Goal: Task Accomplishment & Management: Use online tool/utility

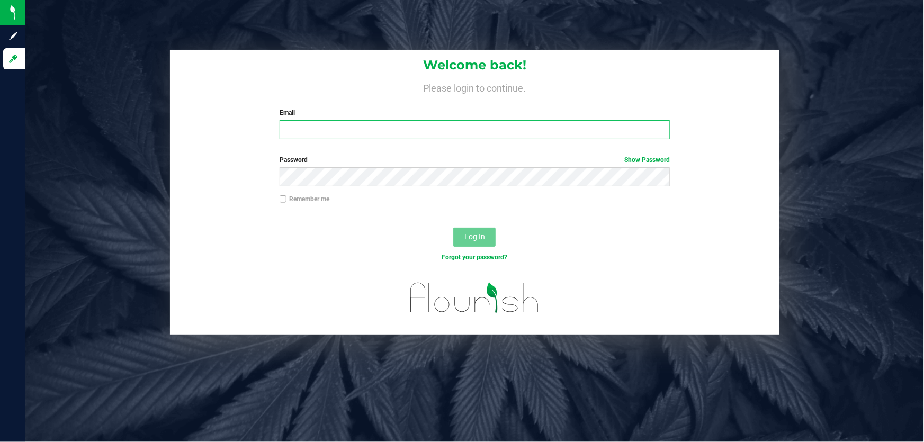
click at [334, 130] on input "Email" at bounding box center [475, 129] width 391 height 19
type input "[EMAIL_ADDRESS][DOMAIN_NAME]"
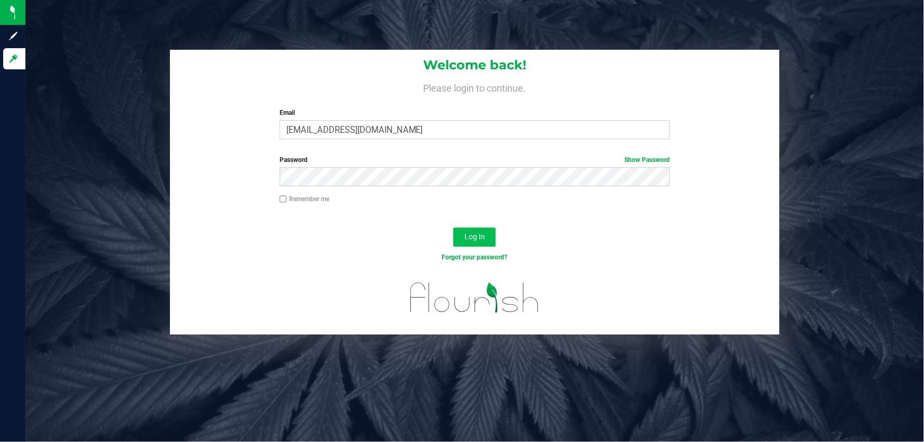
click at [472, 243] on button "Log In" at bounding box center [474, 237] width 42 height 19
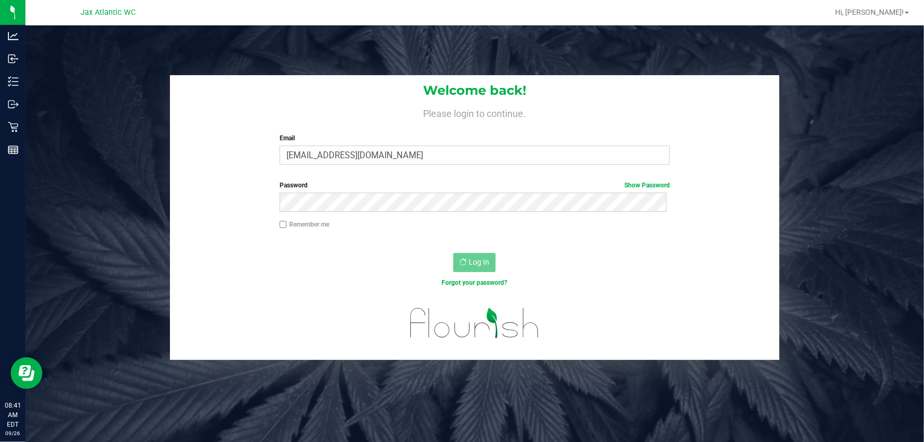
click at [376, 95] on h1 "Welcome back!" at bounding box center [474, 91] width 609 height 14
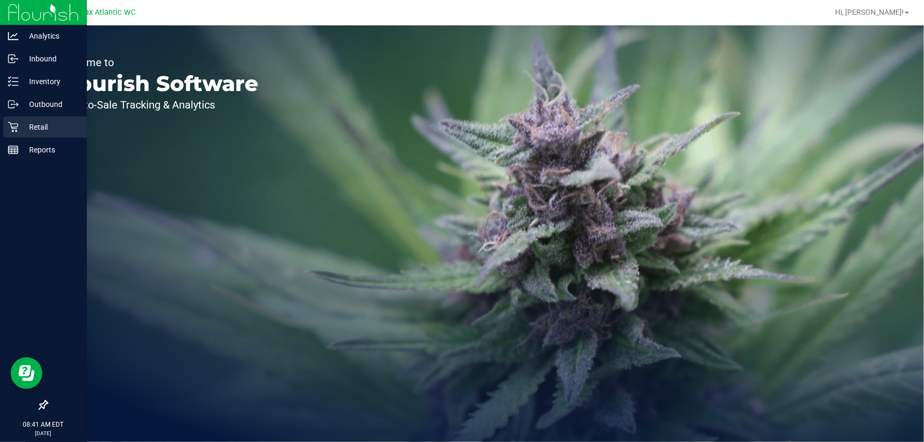
click at [15, 131] on icon at bounding box center [13, 127] width 10 height 10
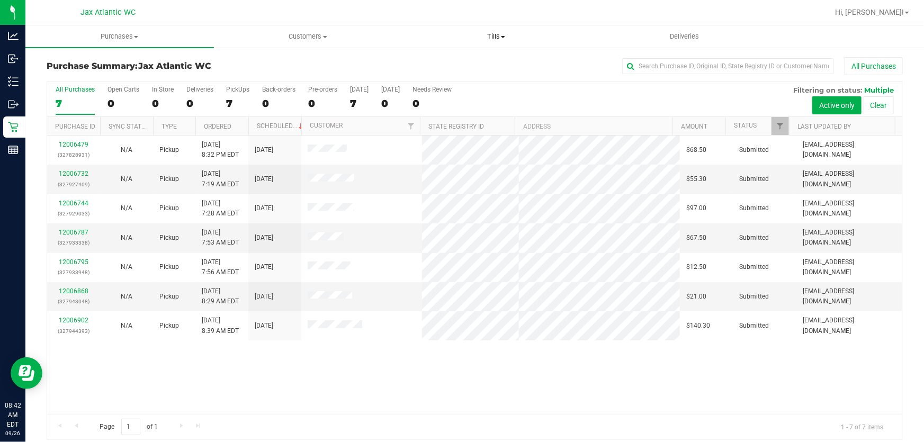
click at [494, 38] on span "Tills" at bounding box center [495, 37] width 187 height 10
click at [451, 63] on span "Manage tills" at bounding box center [437, 63] width 71 height 9
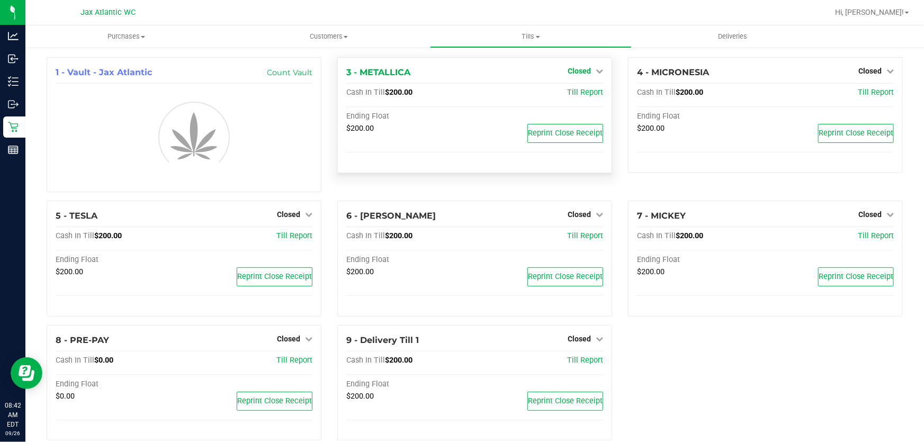
click at [580, 72] on span "Closed" at bounding box center [579, 71] width 23 height 8
click at [573, 92] on link "Open Till" at bounding box center [579, 93] width 28 height 8
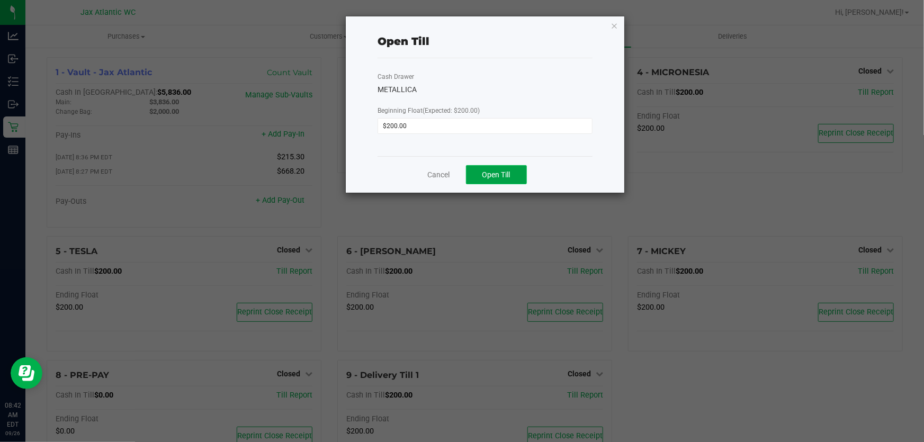
click at [481, 175] on button "Open Till" at bounding box center [496, 174] width 61 height 19
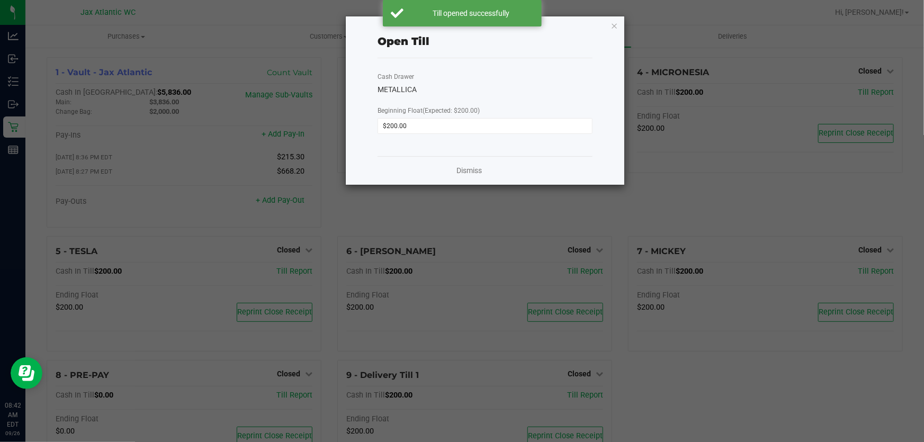
click at [614, 24] on icon "button" at bounding box center [614, 25] width 7 height 13
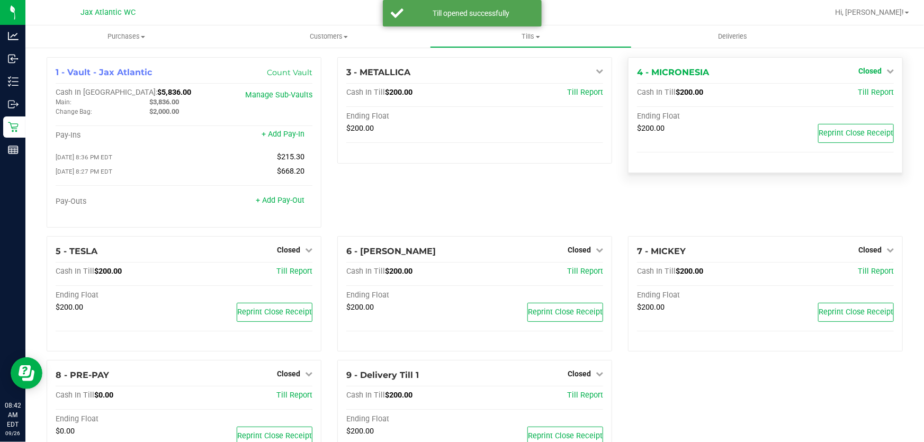
click at [866, 69] on span "Closed" at bounding box center [869, 71] width 23 height 8
click at [856, 95] on link "Open Till" at bounding box center [870, 93] width 28 height 8
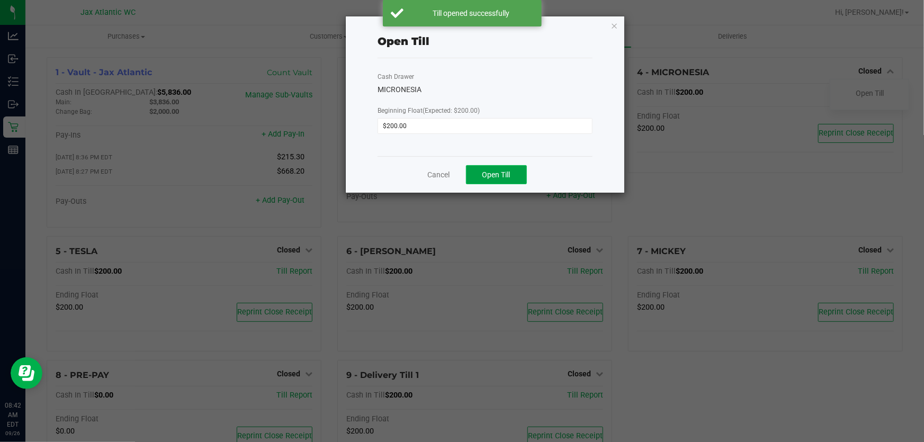
click at [512, 174] on button "Open Till" at bounding box center [496, 174] width 61 height 19
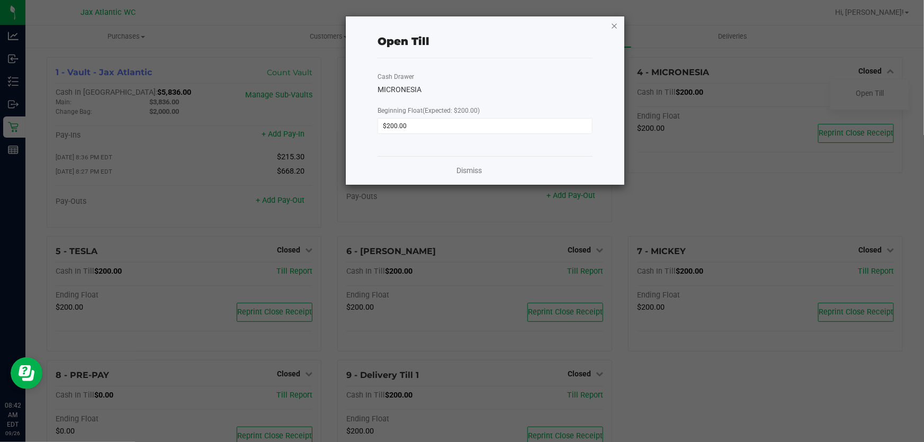
click at [612, 24] on icon "button" at bounding box center [614, 25] width 7 height 13
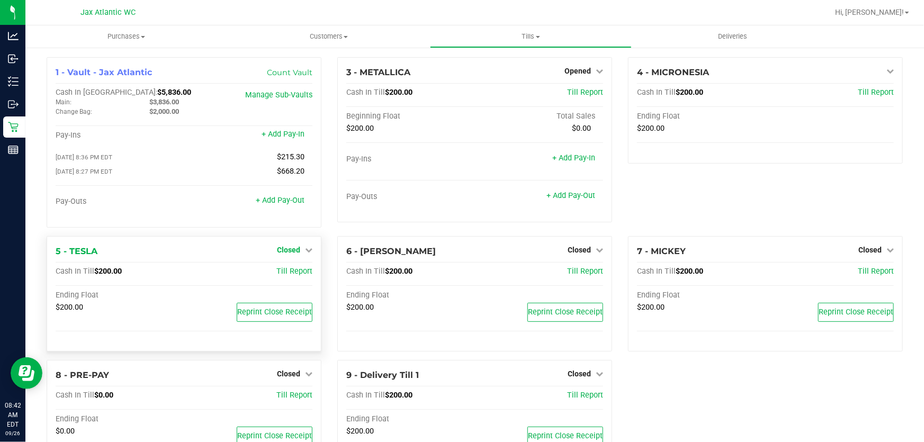
click at [290, 249] on span "Closed" at bounding box center [288, 250] width 23 height 8
click at [278, 276] on link "Open Till" at bounding box center [288, 271] width 28 height 8
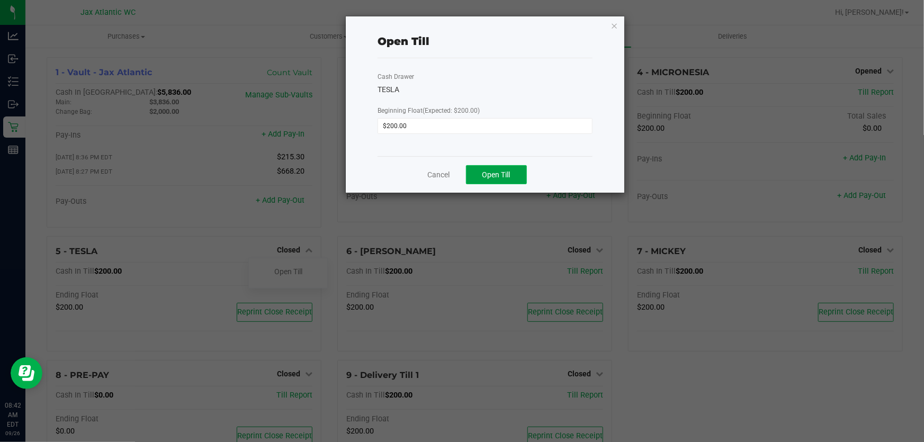
click at [501, 175] on span "Open Till" at bounding box center [496, 175] width 28 height 8
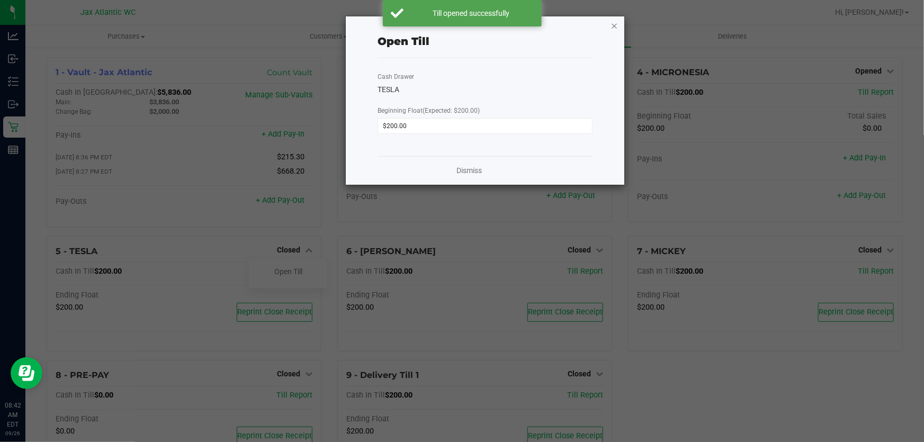
click at [613, 25] on icon "button" at bounding box center [614, 25] width 7 height 13
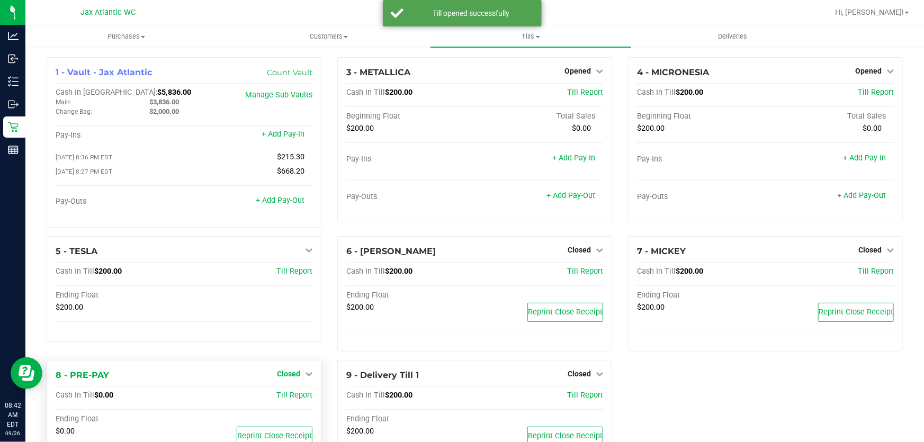
click at [298, 375] on link "Closed" at bounding box center [294, 374] width 35 height 8
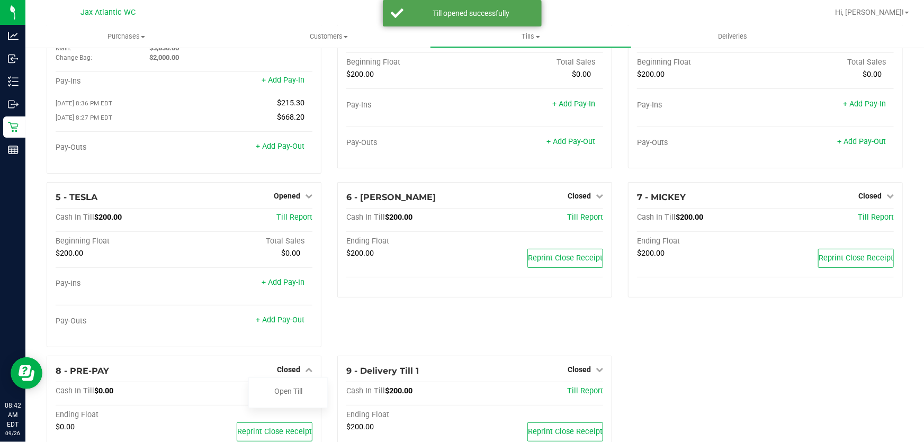
scroll to position [103, 0]
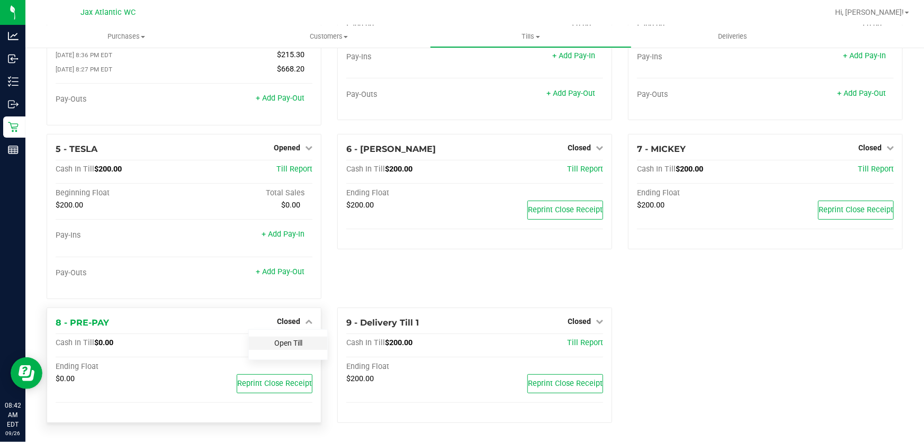
click at [281, 347] on link "Open Till" at bounding box center [288, 343] width 28 height 8
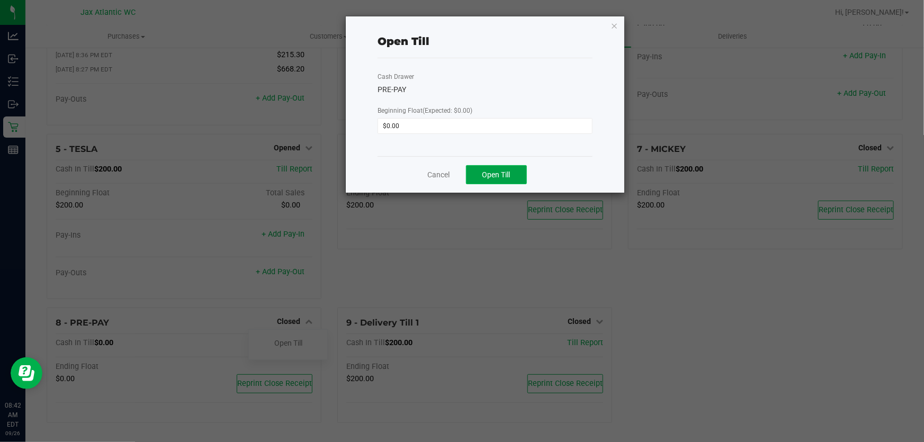
click at [486, 179] on span "Open Till" at bounding box center [496, 175] width 28 height 8
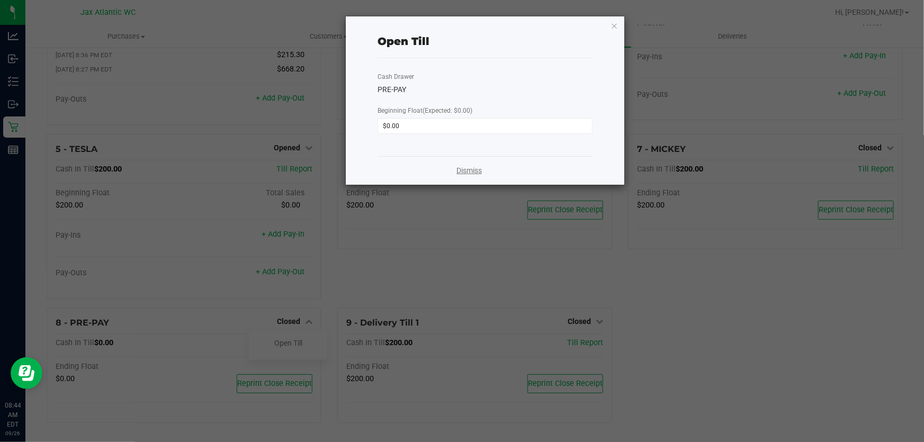
click at [471, 168] on link "Dismiss" at bounding box center [468, 170] width 25 height 11
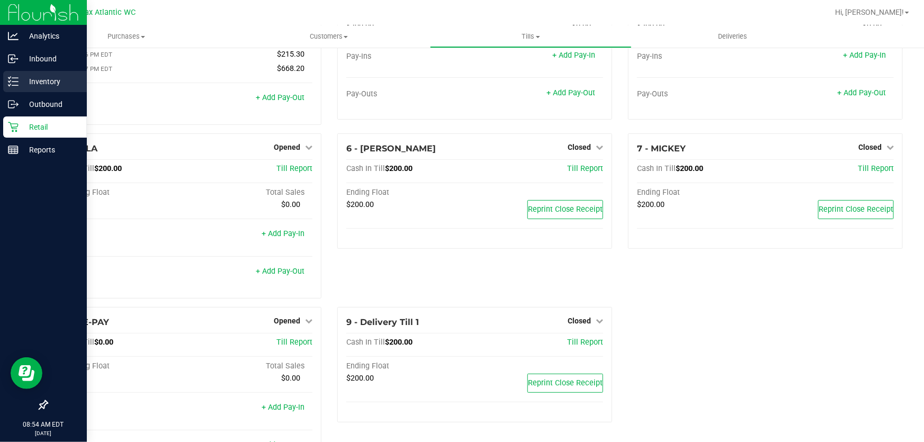
click at [23, 79] on p "Inventory" at bounding box center [51, 81] width 64 height 13
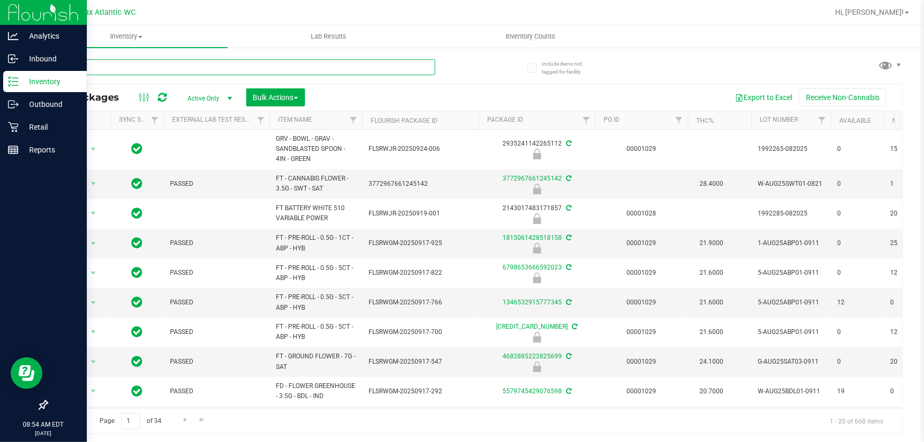
click at [160, 66] on input "text" at bounding box center [241, 67] width 389 height 16
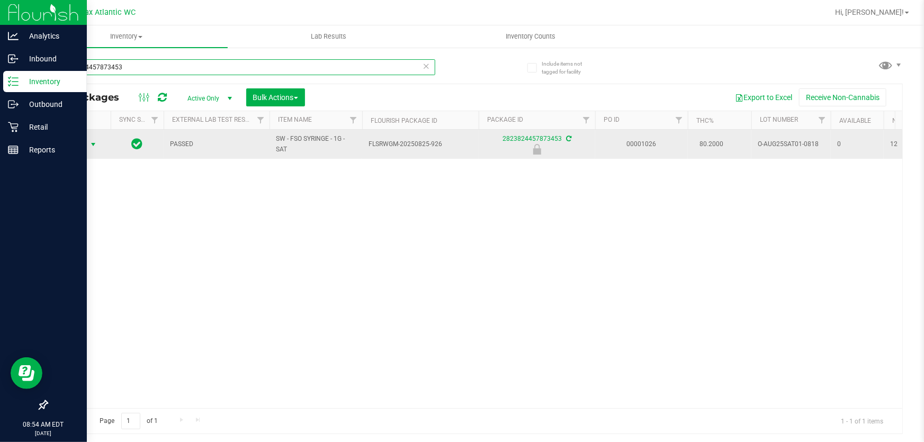
type input "2823824457873453"
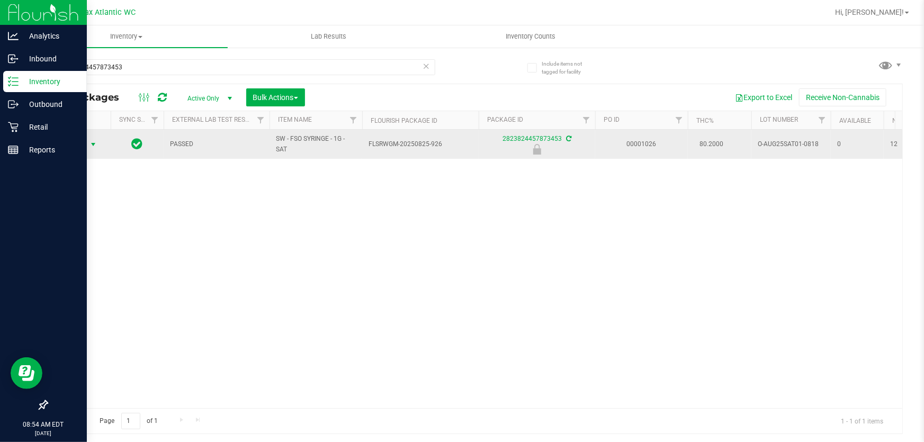
click at [89, 141] on span "select" at bounding box center [93, 144] width 8 height 8
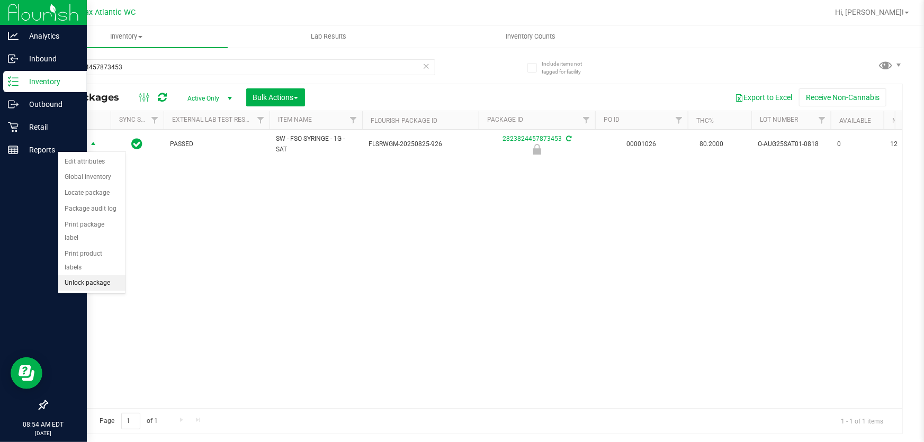
click at [112, 275] on li "Unlock package" at bounding box center [91, 283] width 67 height 16
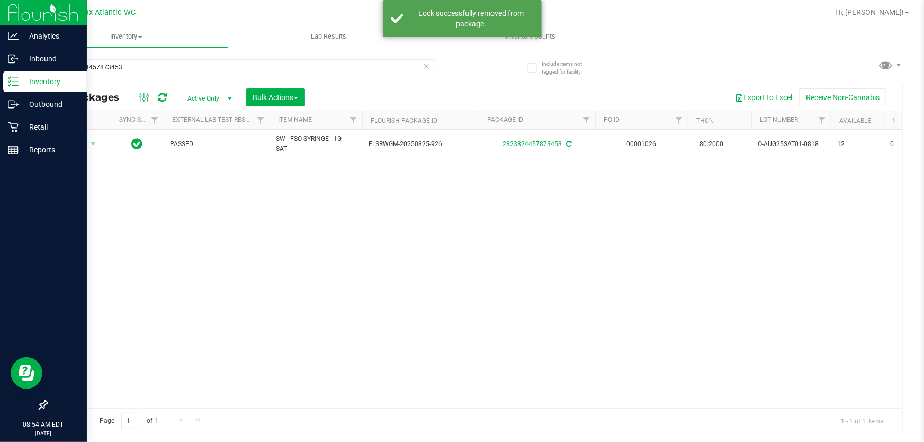
click at [218, 270] on div "Action Action Adjust qty Create package Edit attributes Global inventory Locate…" at bounding box center [474, 269] width 855 height 279
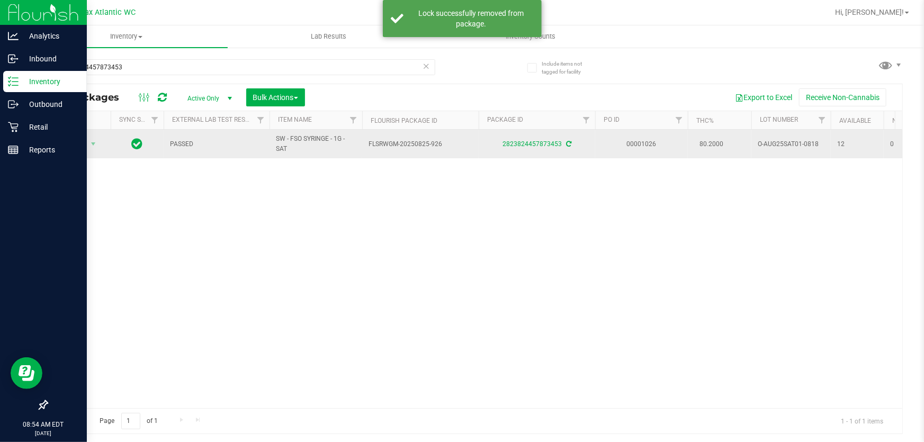
drag, startPoint x: 218, startPoint y: 270, endPoint x: 94, endPoint y: 154, distance: 169.7
click at [94, 154] on td "Action Action Adjust qty Create package Edit attributes Global inventory Locate…" at bounding box center [79, 144] width 64 height 29
click at [88, 148] on span "select" at bounding box center [93, 144] width 13 height 15
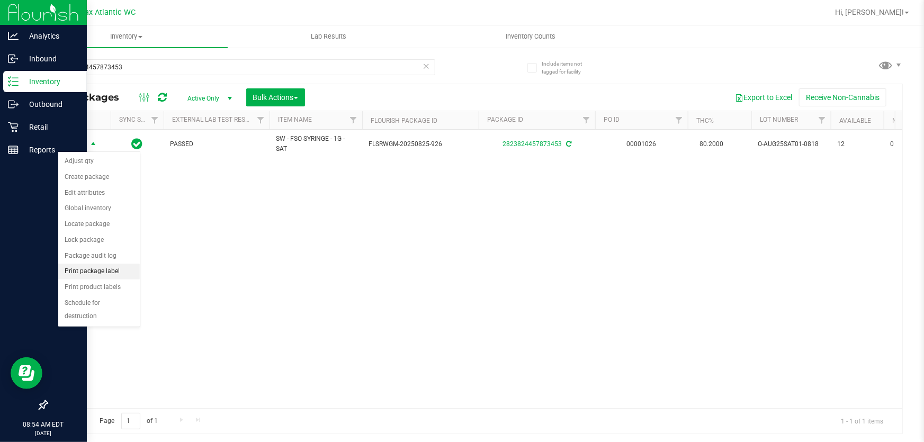
click at [102, 272] on li "Print package label" at bounding box center [99, 272] width 82 height 16
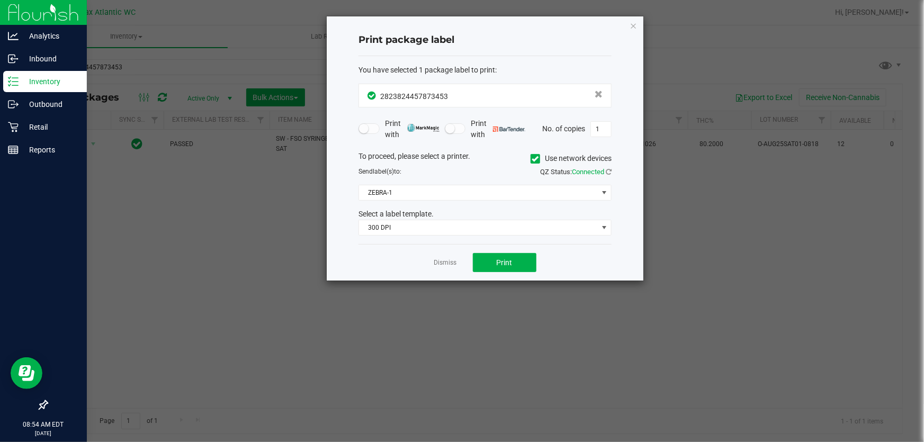
click at [429, 219] on div "Select a label template." at bounding box center [485, 214] width 269 height 11
click at [419, 228] on span "300 DPI" at bounding box center [478, 227] width 239 height 15
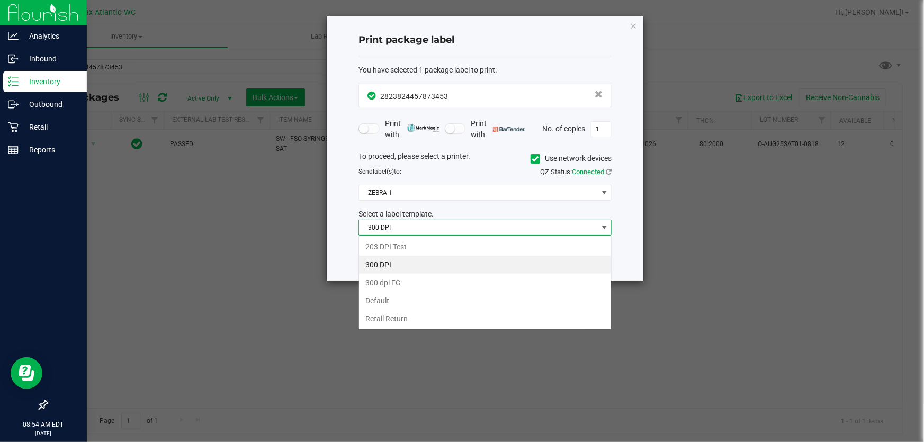
scroll to position [16, 253]
click at [401, 251] on li "203 DPI Test" at bounding box center [485, 247] width 252 height 18
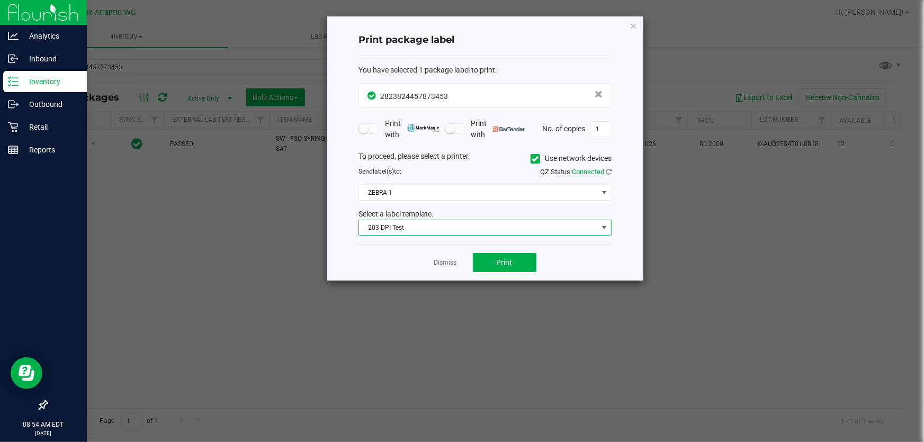
click at [513, 276] on div "Dismiss Print" at bounding box center [484, 262] width 253 height 37
click at [513, 270] on button "Print" at bounding box center [505, 262] width 64 height 19
click at [634, 26] on icon "button" at bounding box center [633, 25] width 7 height 13
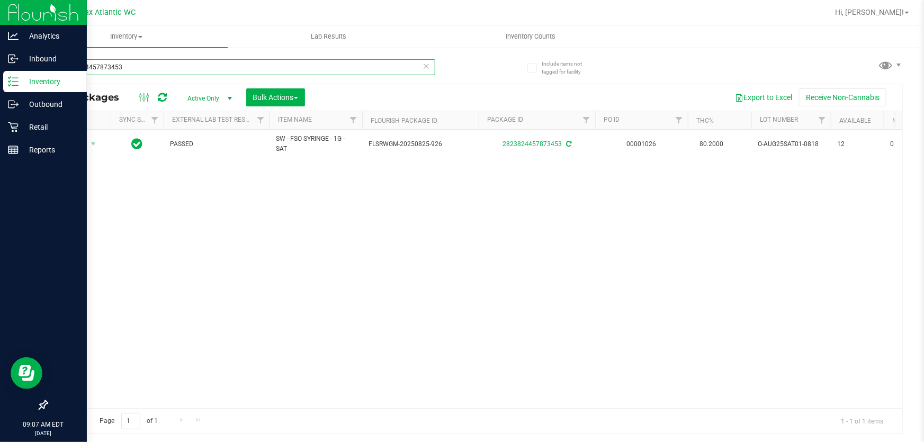
click at [130, 67] on input "2823824457873453" at bounding box center [241, 67] width 389 height 16
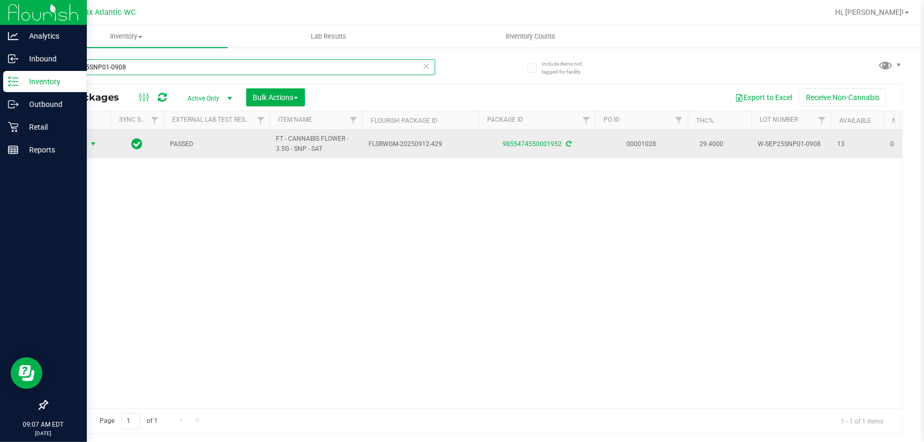
type input "W-SEP25SNP01-0908"
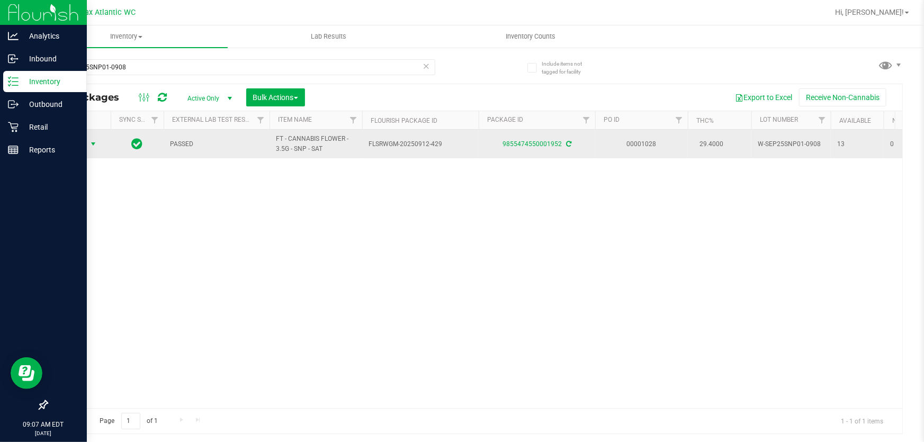
click at [78, 146] on span "Action" at bounding box center [72, 144] width 29 height 15
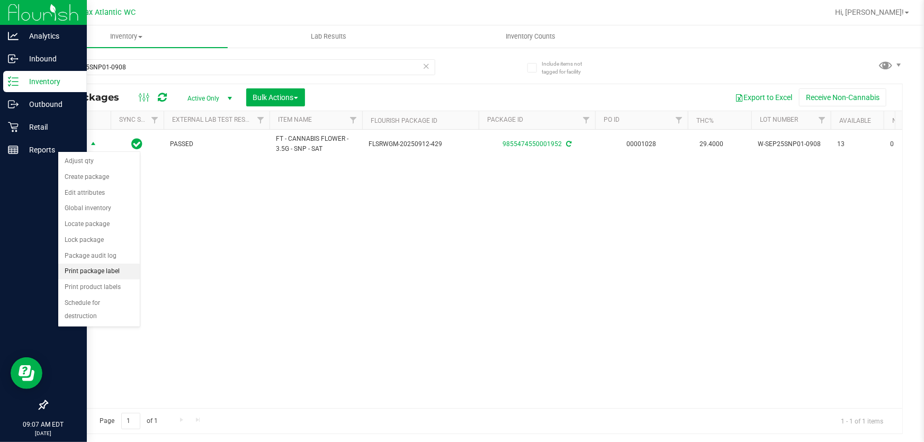
click at [97, 267] on li "Print package label" at bounding box center [99, 272] width 82 height 16
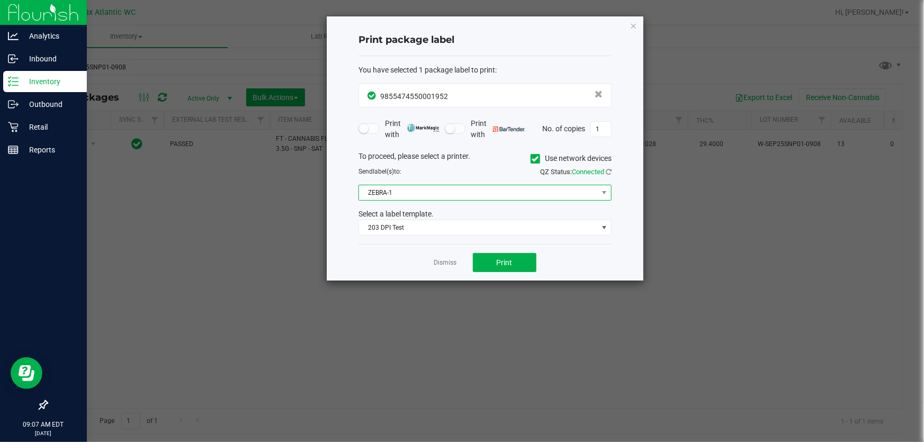
click at [433, 191] on span "ZEBRA-1" at bounding box center [478, 192] width 239 height 15
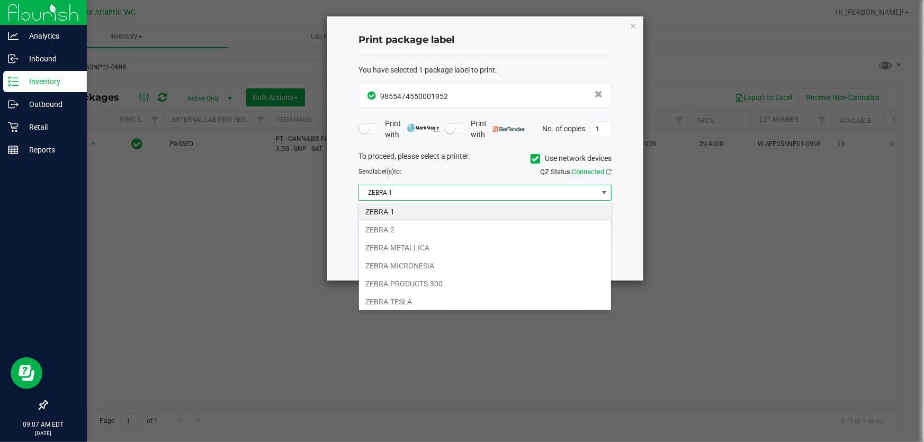
scroll to position [16, 253]
click at [436, 284] on li "ZEBRA-PRODUCTS-300" at bounding box center [485, 284] width 252 height 18
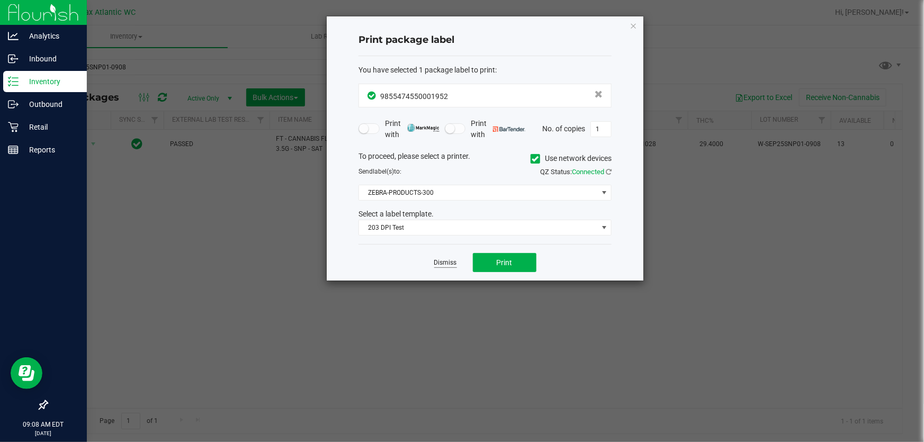
click at [445, 263] on link "Dismiss" at bounding box center [445, 262] width 23 height 9
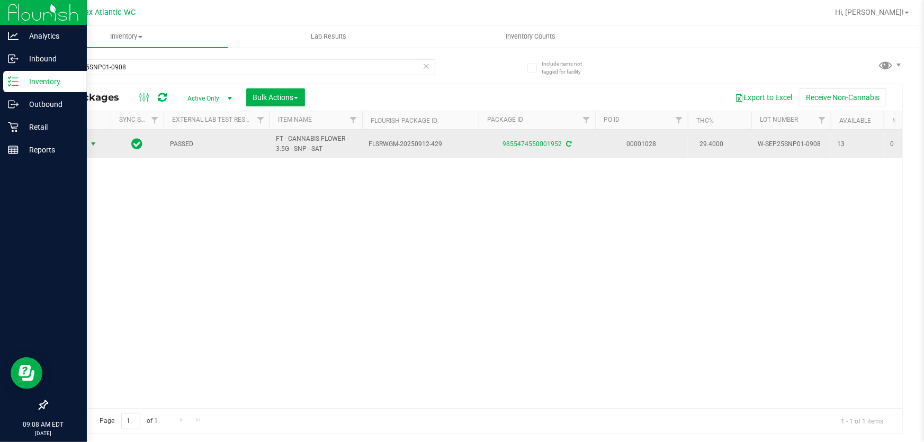
click at [83, 143] on span "Action" at bounding box center [72, 144] width 29 height 15
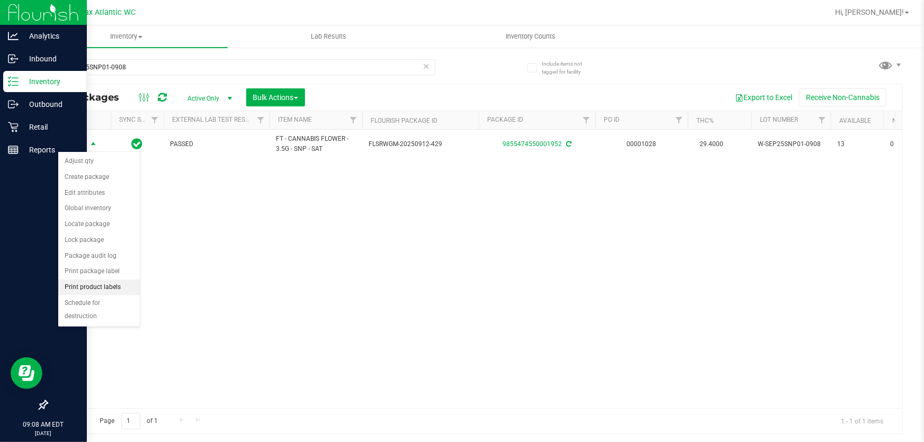
click at [85, 289] on li "Print product labels" at bounding box center [99, 288] width 82 height 16
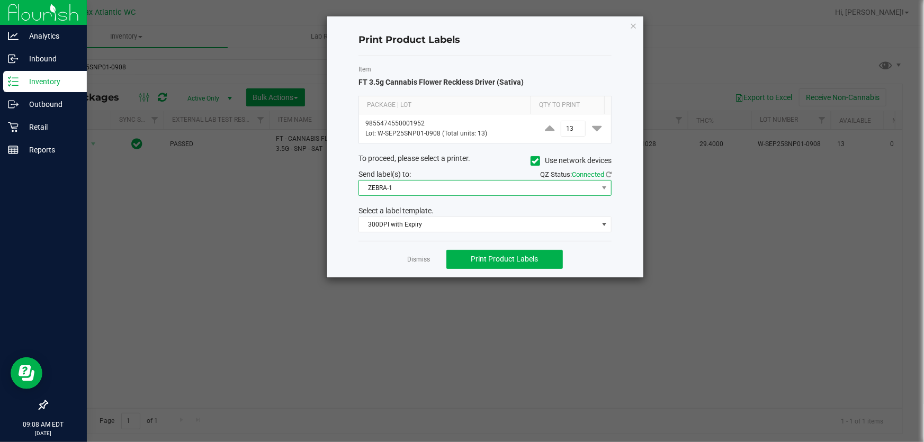
click at [417, 191] on span "ZEBRA-1" at bounding box center [478, 188] width 239 height 15
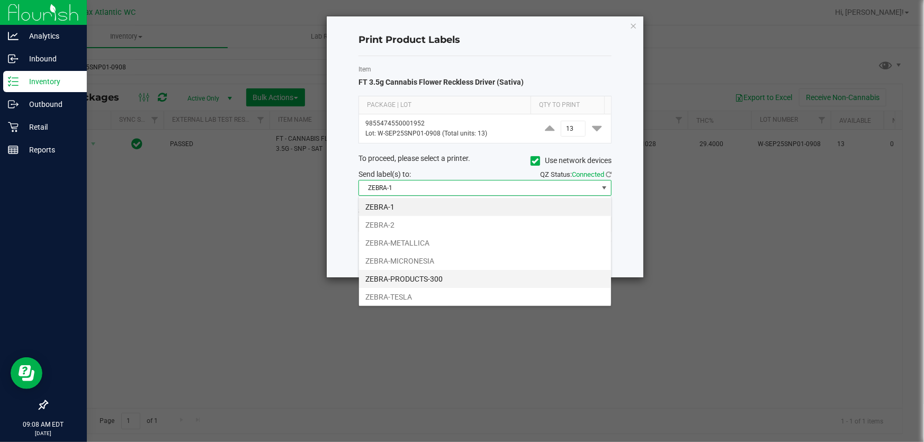
click at [431, 281] on li "ZEBRA-PRODUCTS-300" at bounding box center [485, 279] width 252 height 18
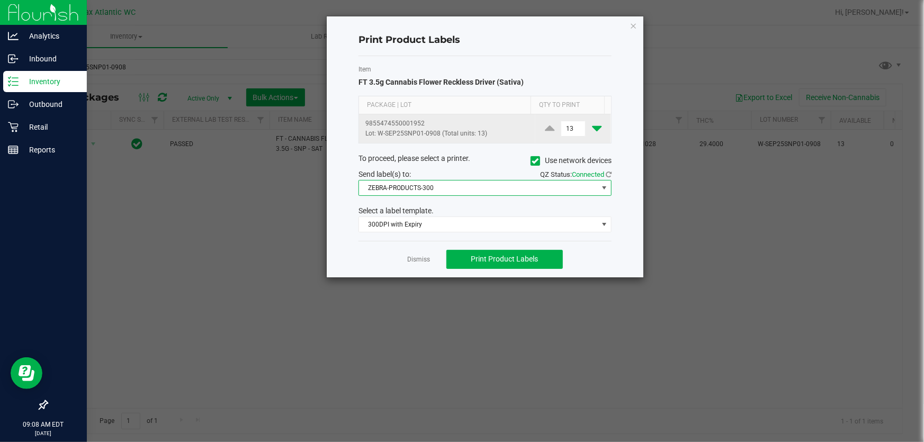
click at [592, 130] on icon at bounding box center [597, 128] width 10 height 13
click at [592, 129] on icon at bounding box center [597, 128] width 10 height 13
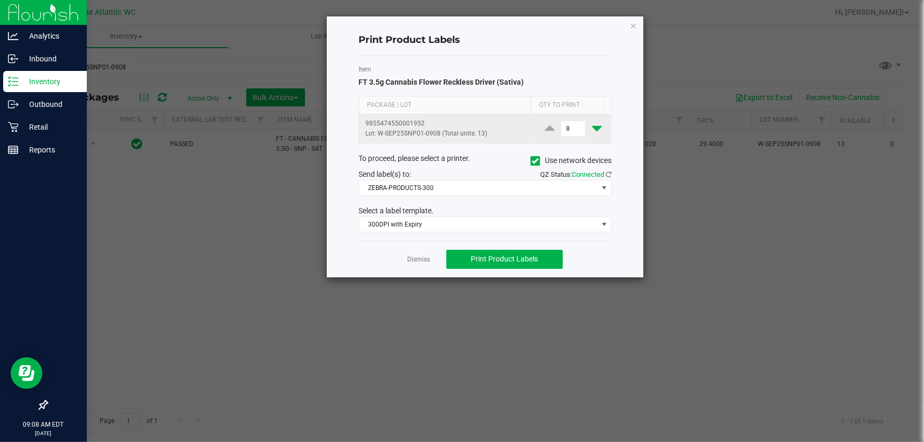
click at [592, 129] on icon at bounding box center [597, 128] width 10 height 13
click at [592, 128] on icon at bounding box center [597, 128] width 10 height 13
click at [545, 128] on icon at bounding box center [550, 128] width 10 height 13
type input "6"
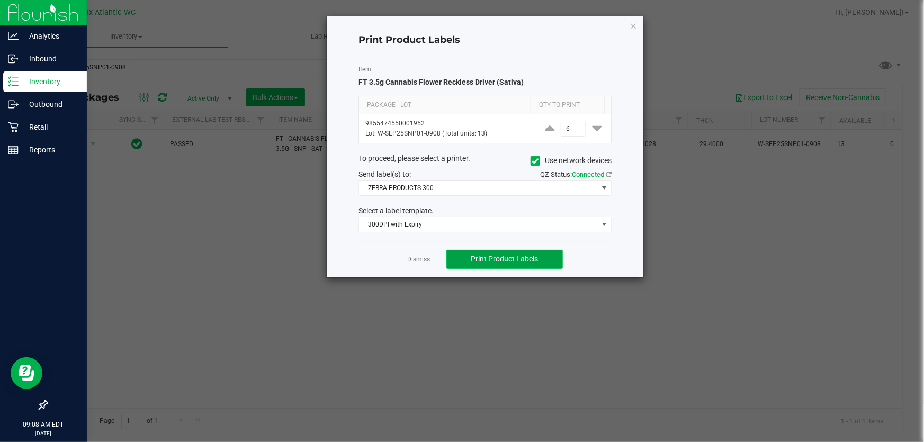
click at [528, 258] on span "Print Product Labels" at bounding box center [504, 259] width 67 height 8
click at [487, 262] on span "Print Product Labels" at bounding box center [504, 259] width 67 height 8
click at [472, 226] on span "300DPI with Expiry" at bounding box center [478, 224] width 239 height 15
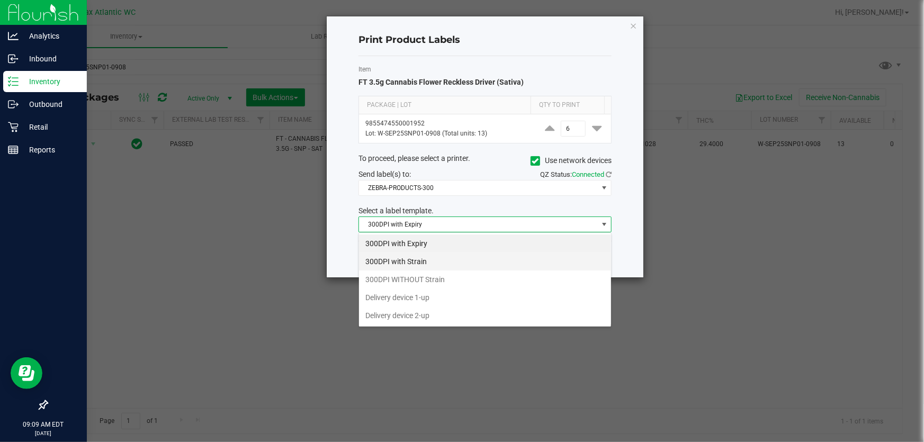
click at [450, 263] on li "300DPI with Strain" at bounding box center [485, 262] width 252 height 18
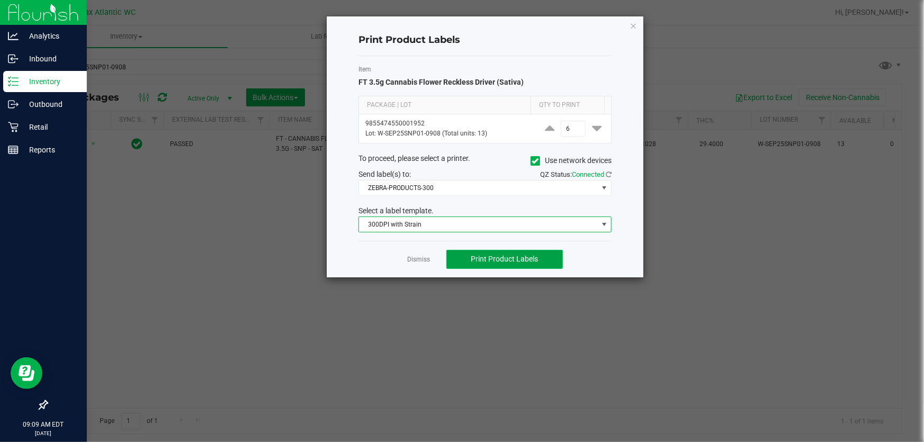
click at [504, 267] on button "Print Product Labels" at bounding box center [504, 259] width 116 height 19
click at [425, 259] on link "Dismiss" at bounding box center [419, 259] width 23 height 9
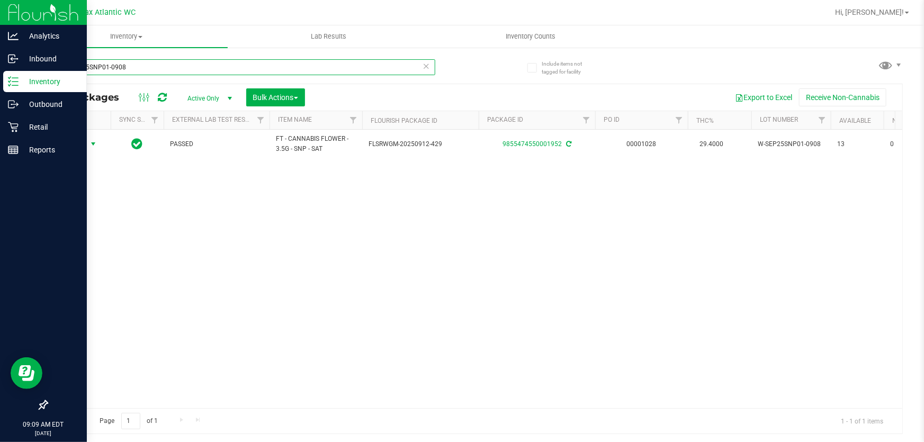
click at [160, 66] on input "W-SEP25SNP01-0908" at bounding box center [241, 67] width 389 height 16
click at [159, 66] on input "W-SEP25SNP01-0908" at bounding box center [241, 67] width 389 height 16
click at [159, 65] on input "W-SEP25SNP01-0908" at bounding box center [241, 67] width 389 height 16
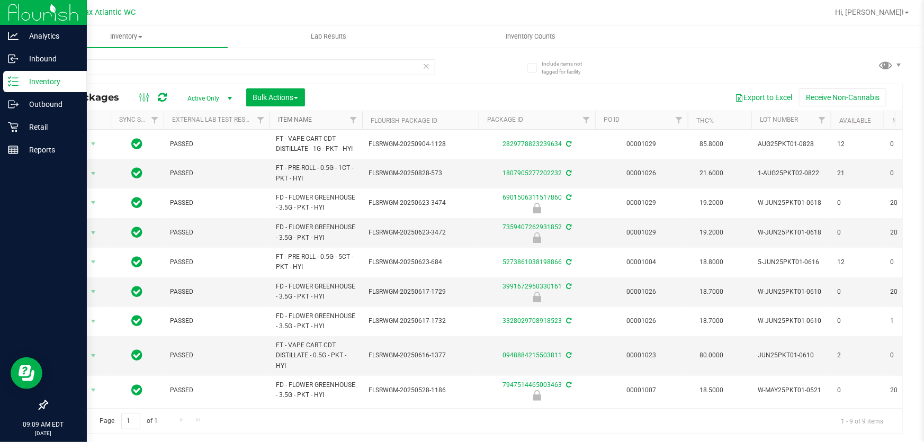
click at [298, 121] on link "Item Name" at bounding box center [295, 119] width 34 height 7
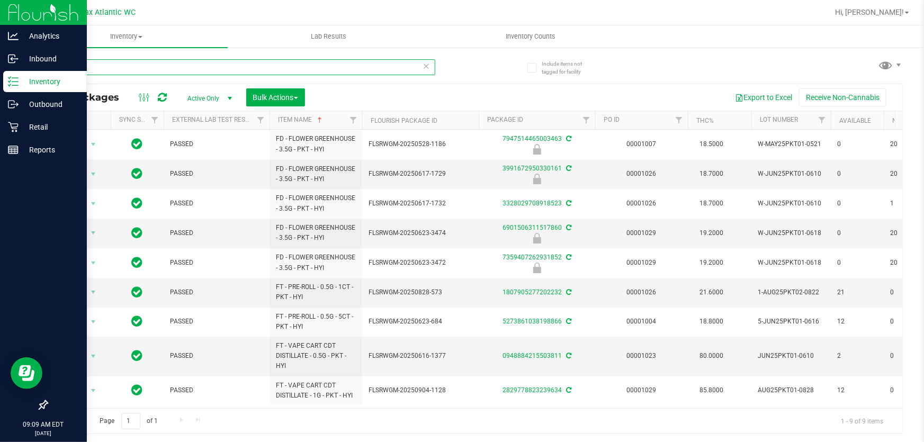
click at [112, 69] on input "pkt" at bounding box center [241, 67] width 389 height 16
click at [111, 69] on input "pkt" at bounding box center [241, 67] width 389 height 16
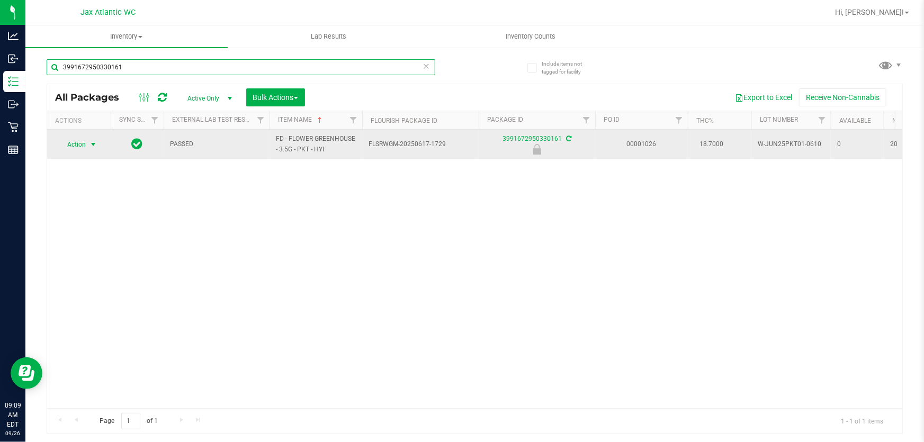
type input "3991672950330161"
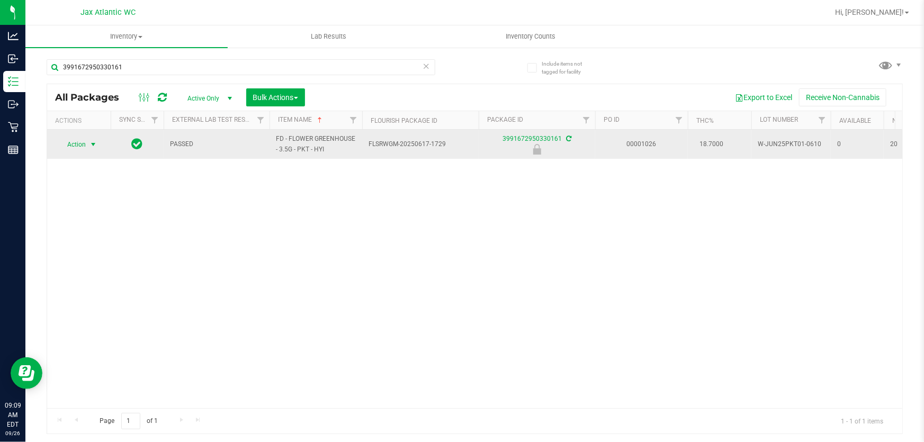
click at [79, 147] on span "Action" at bounding box center [72, 144] width 29 height 15
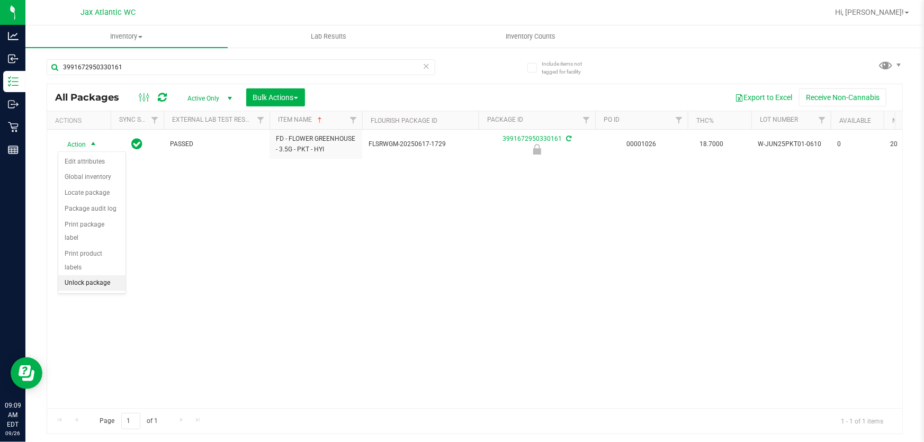
click at [84, 275] on li "Unlock package" at bounding box center [91, 283] width 67 height 16
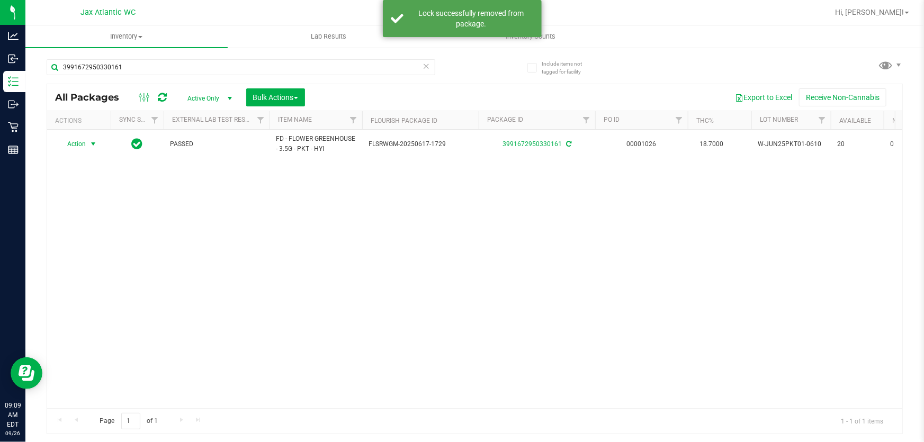
click at [79, 144] on span "Action" at bounding box center [72, 144] width 29 height 15
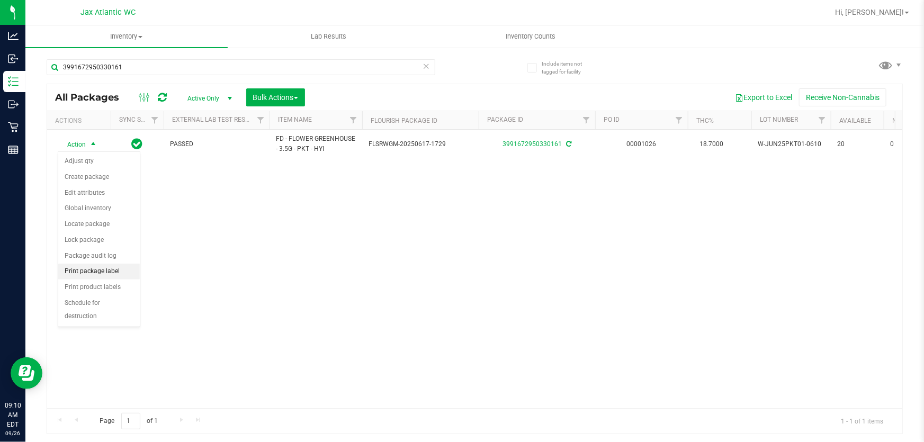
click at [97, 268] on li "Print package label" at bounding box center [99, 272] width 82 height 16
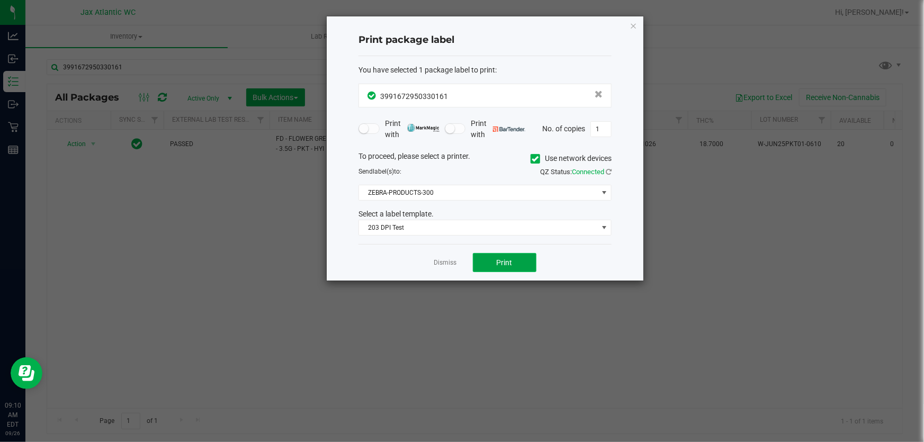
click at [504, 260] on span "Print" at bounding box center [505, 262] width 16 height 8
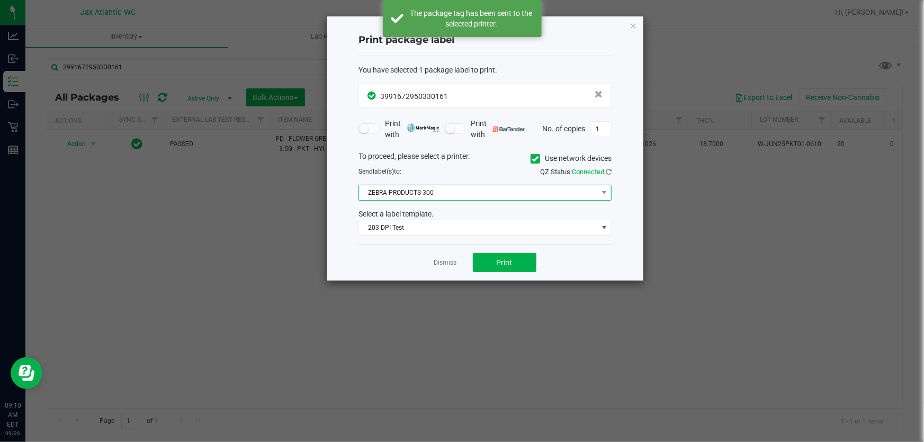
click at [435, 193] on span "ZEBRA-PRODUCTS-300" at bounding box center [478, 192] width 239 height 15
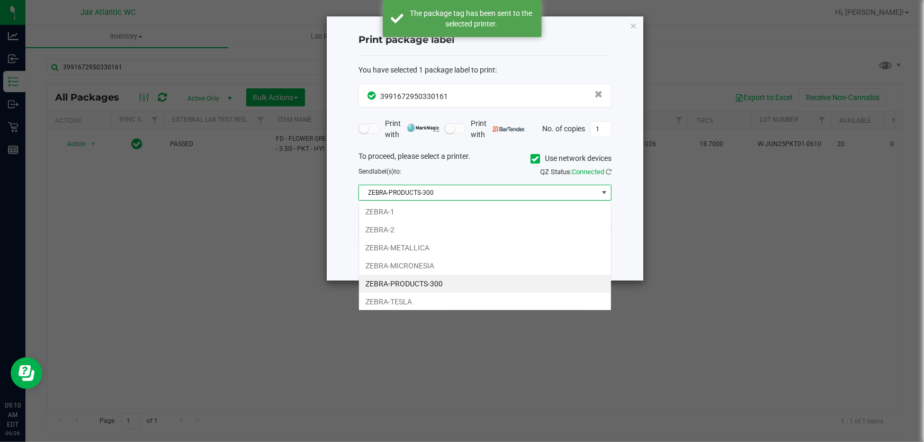
scroll to position [16, 253]
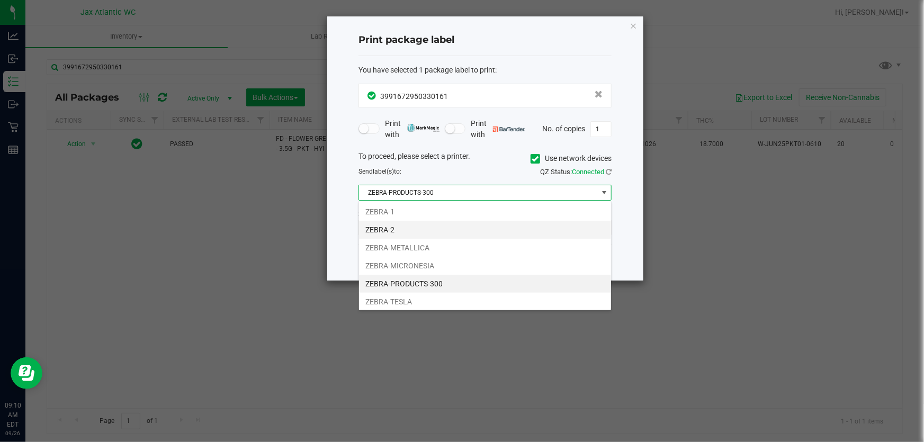
click at [410, 229] on li "ZEBRA-2" at bounding box center [485, 230] width 252 height 18
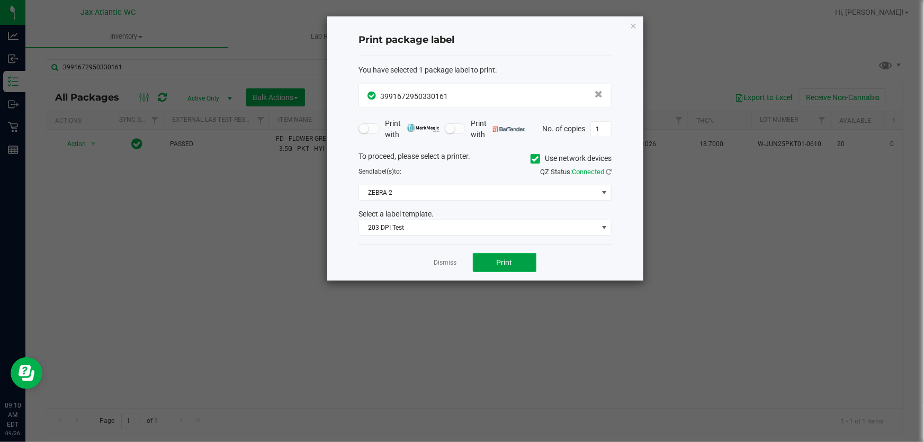
click at [507, 267] on button "Print" at bounding box center [505, 262] width 64 height 19
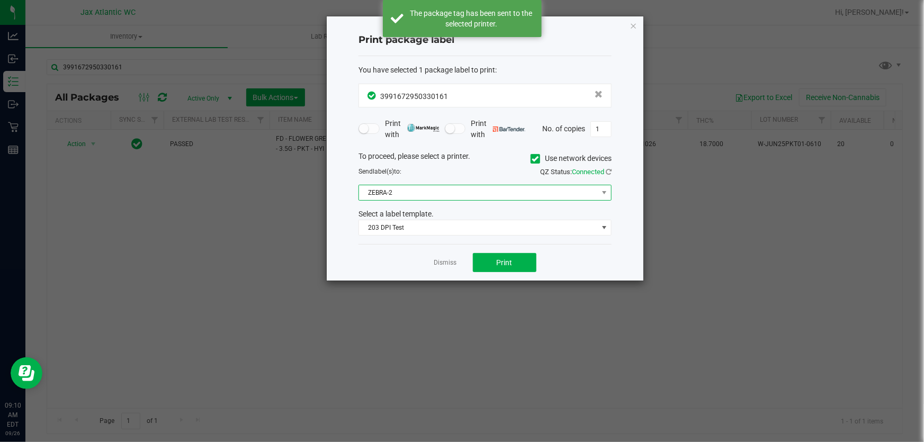
click at [416, 195] on span "ZEBRA-2" at bounding box center [478, 192] width 239 height 15
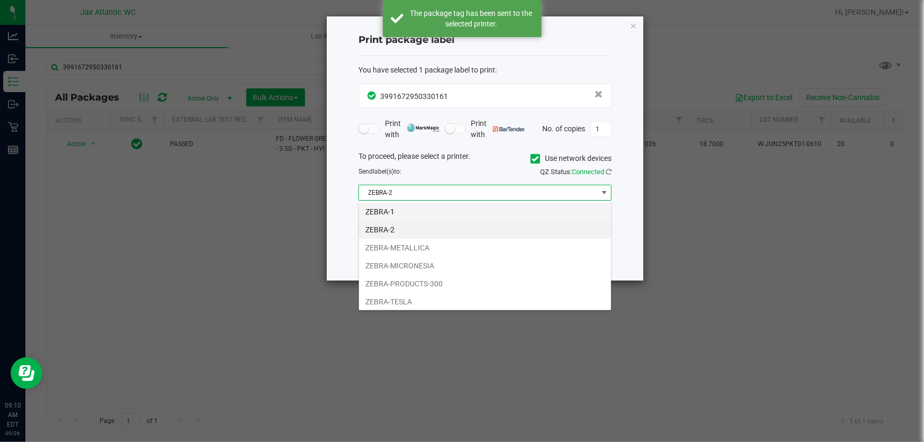
click at [406, 210] on li "ZEBRA-1" at bounding box center [485, 212] width 252 height 18
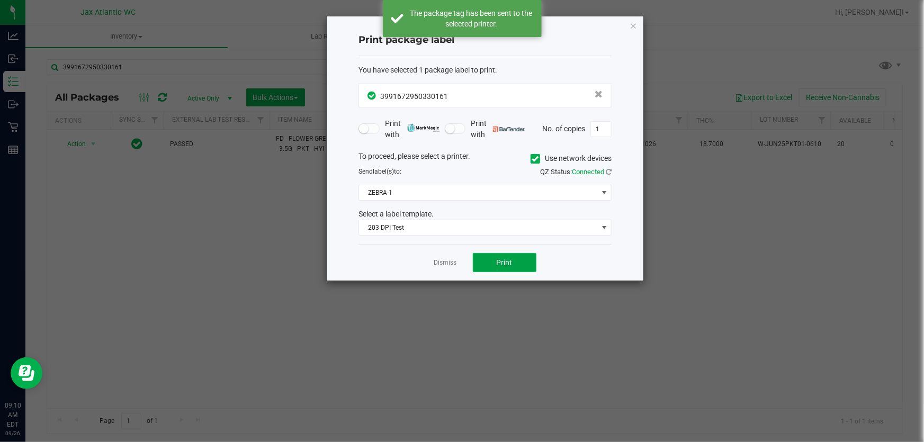
click at [497, 268] on button "Print" at bounding box center [505, 262] width 64 height 19
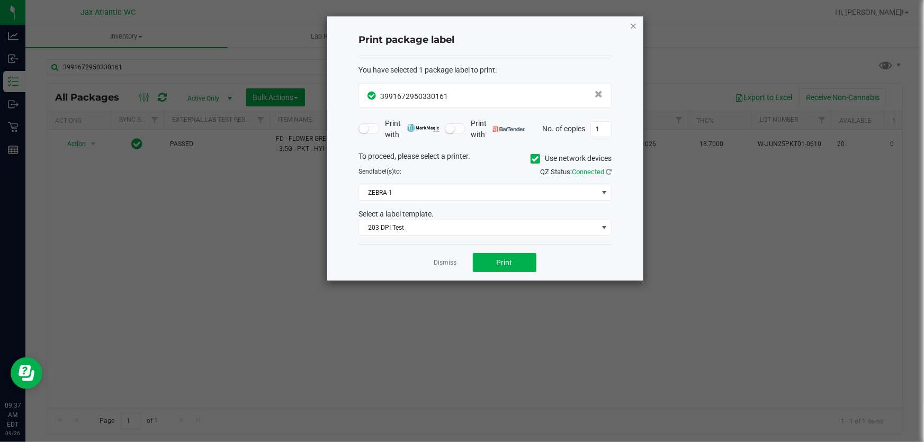
click at [636, 24] on icon "button" at bounding box center [633, 25] width 7 height 13
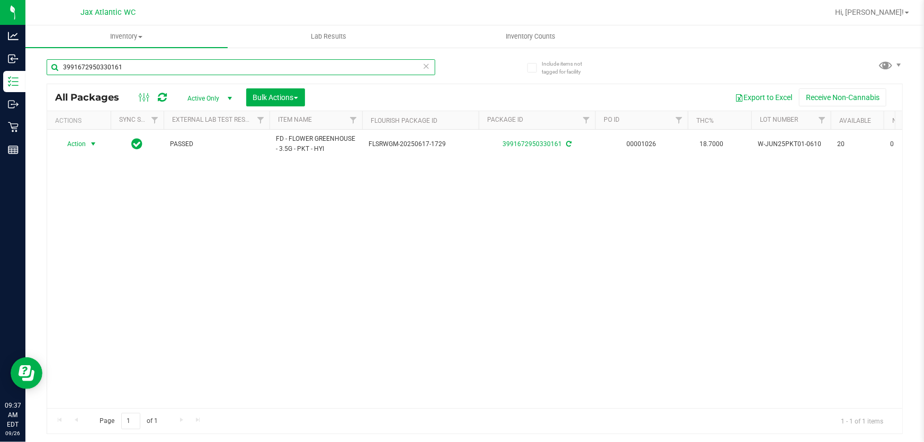
click at [165, 68] on input "3991672950330161" at bounding box center [241, 67] width 389 height 16
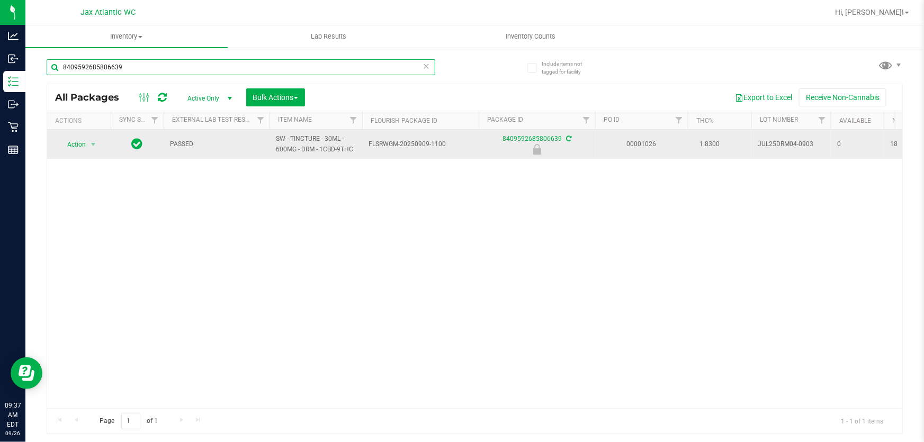
type input "8409592685806639"
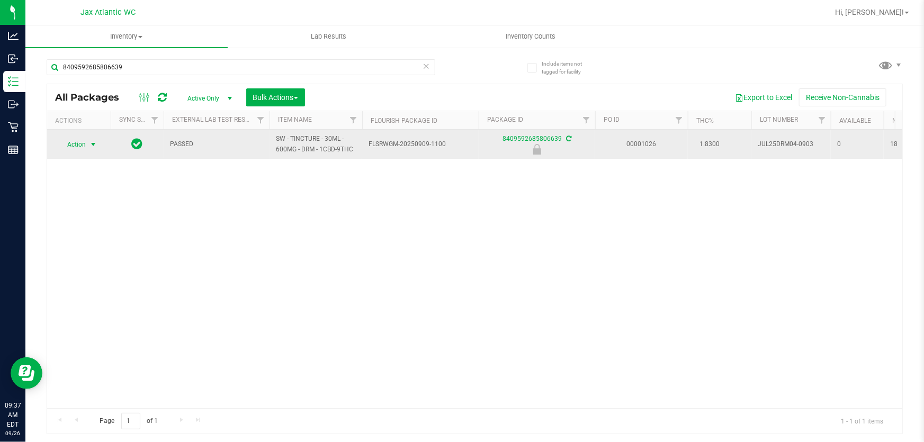
click at [85, 146] on span "Action" at bounding box center [72, 144] width 29 height 15
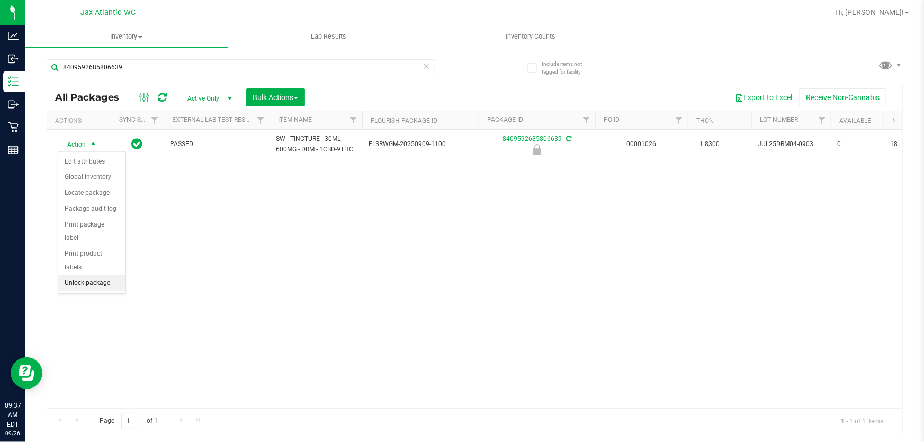
click at [78, 275] on li "Unlock package" at bounding box center [91, 283] width 67 height 16
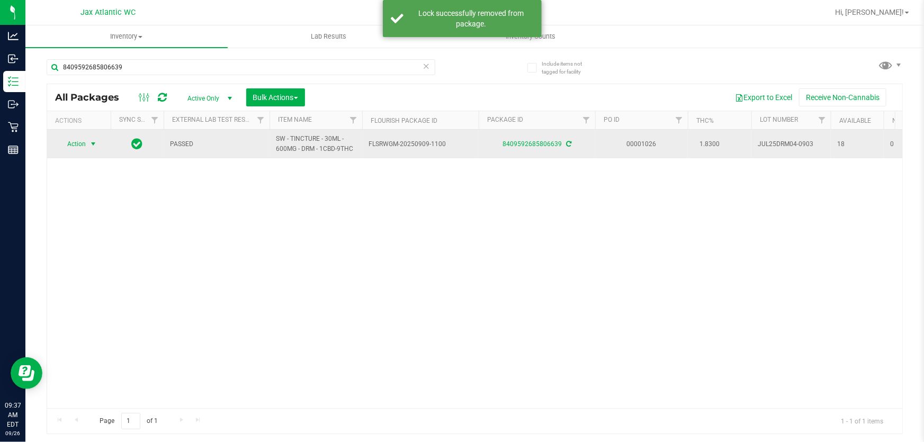
click at [74, 144] on span "Action" at bounding box center [72, 144] width 29 height 15
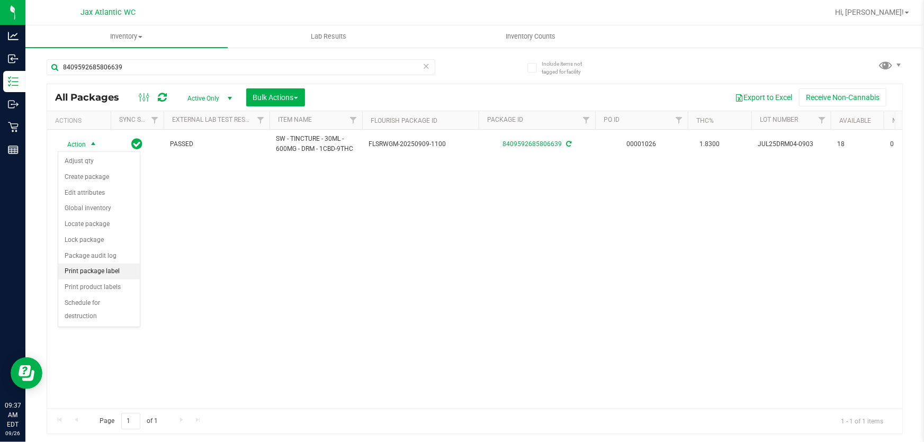
click at [94, 271] on li "Print package label" at bounding box center [99, 272] width 82 height 16
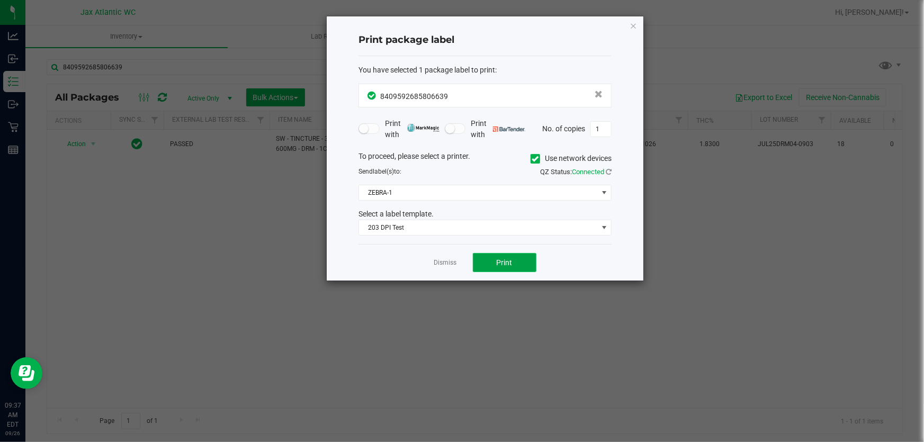
click at [491, 270] on button "Print" at bounding box center [505, 262] width 64 height 19
click at [633, 28] on icon "button" at bounding box center [633, 25] width 7 height 13
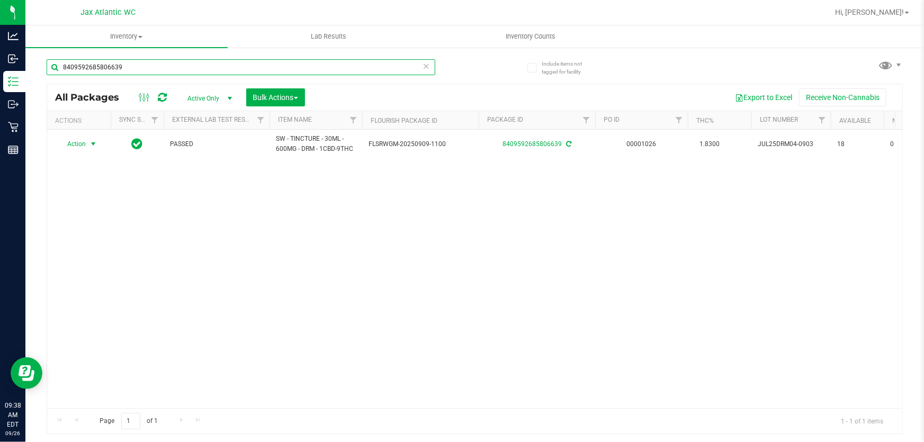
click at [139, 75] on input "8409592685806639" at bounding box center [241, 67] width 389 height 16
click at [139, 74] on input "8409592685806639" at bounding box center [241, 67] width 389 height 16
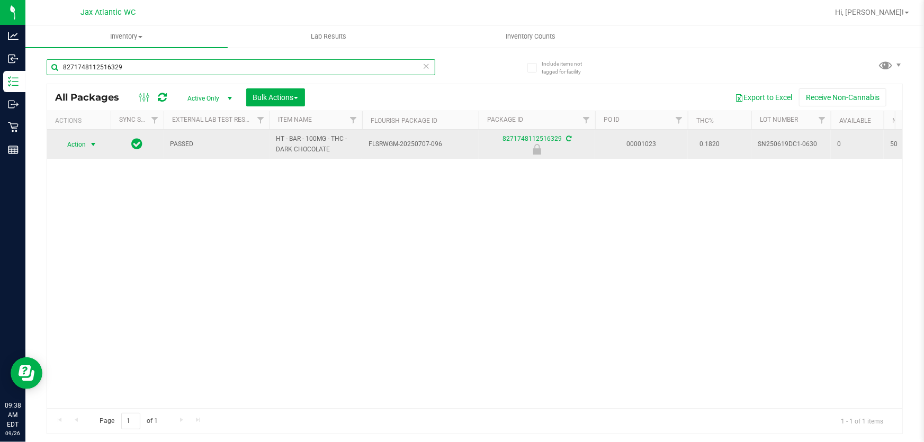
type input "8271748112516329"
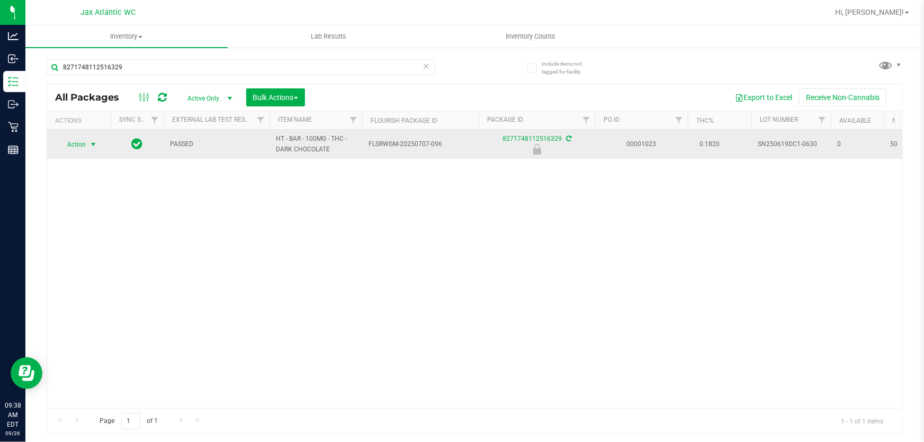
click at [89, 140] on span "select" at bounding box center [93, 144] width 8 height 8
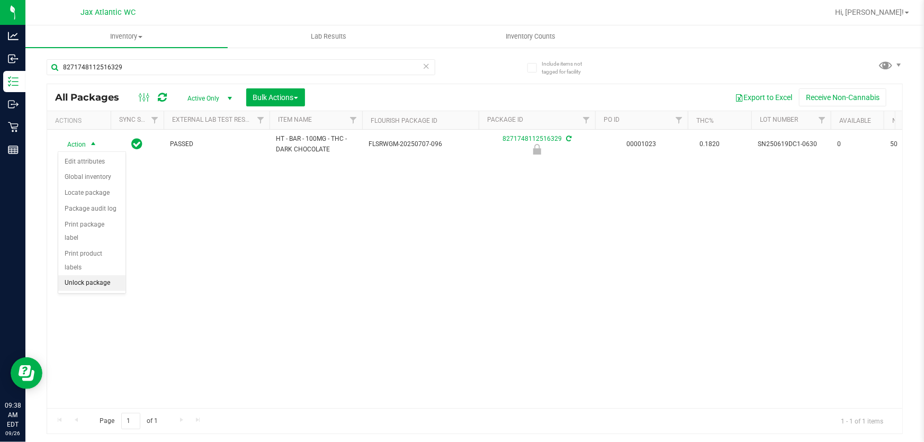
click at [88, 275] on li "Unlock package" at bounding box center [91, 283] width 67 height 16
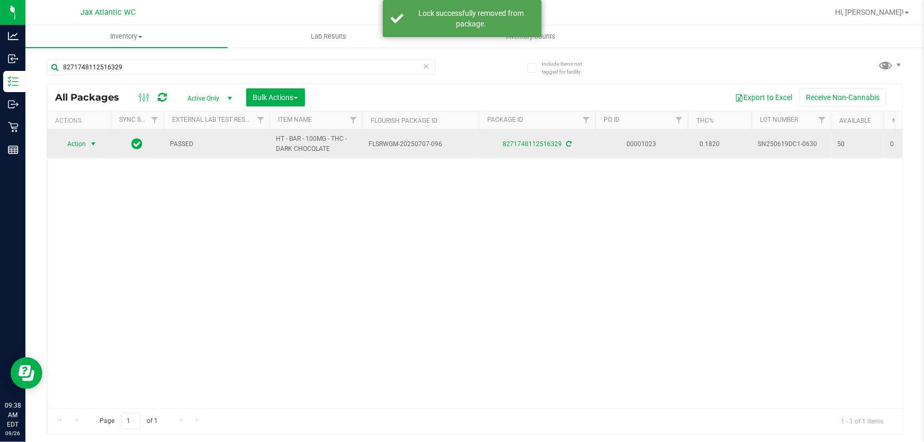
click at [75, 148] on span "Action" at bounding box center [72, 144] width 29 height 15
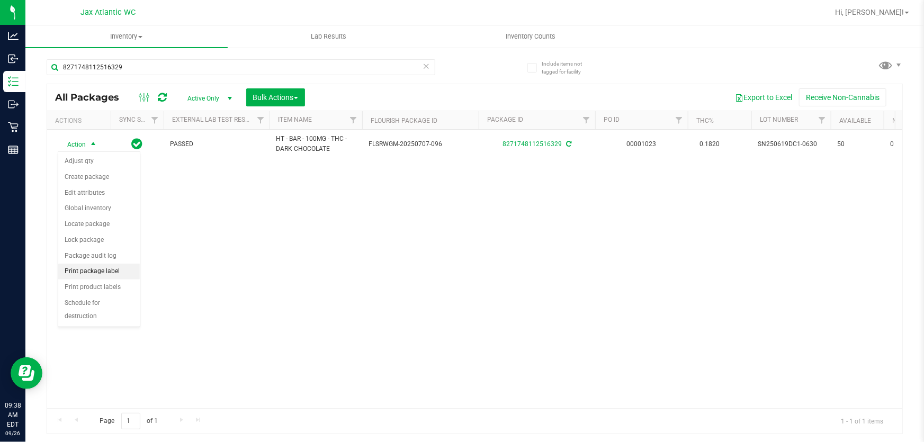
click at [92, 274] on li "Print package label" at bounding box center [99, 272] width 82 height 16
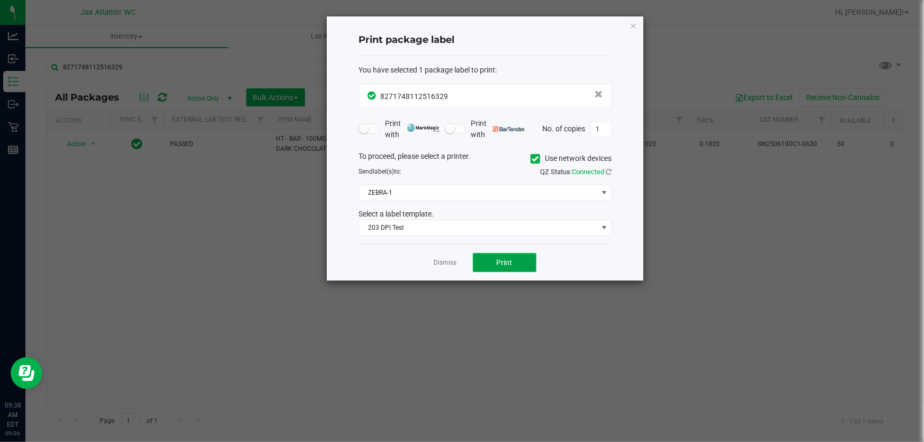
click at [503, 264] on span "Print" at bounding box center [505, 262] width 16 height 8
click at [450, 262] on link "Dismiss" at bounding box center [445, 262] width 23 height 9
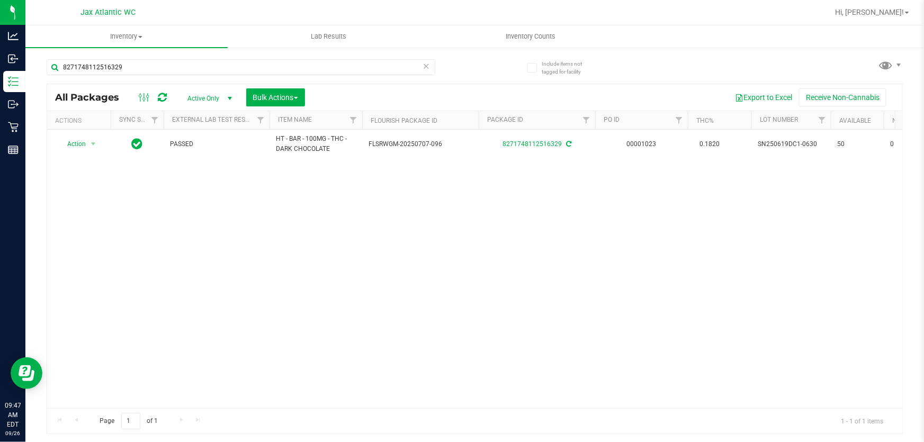
click at [368, 328] on div "Action Action Adjust qty Create package Edit attributes Global inventory Locate…" at bounding box center [474, 269] width 855 height 279
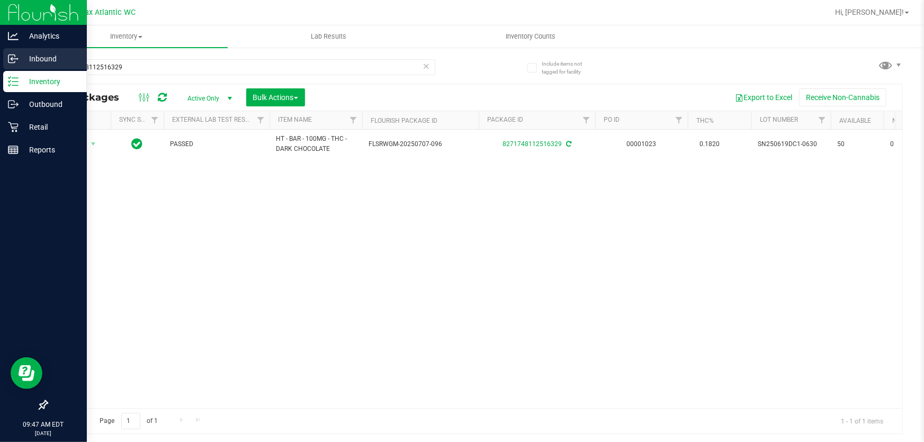
click at [16, 58] on icon at bounding box center [13, 58] width 11 height 11
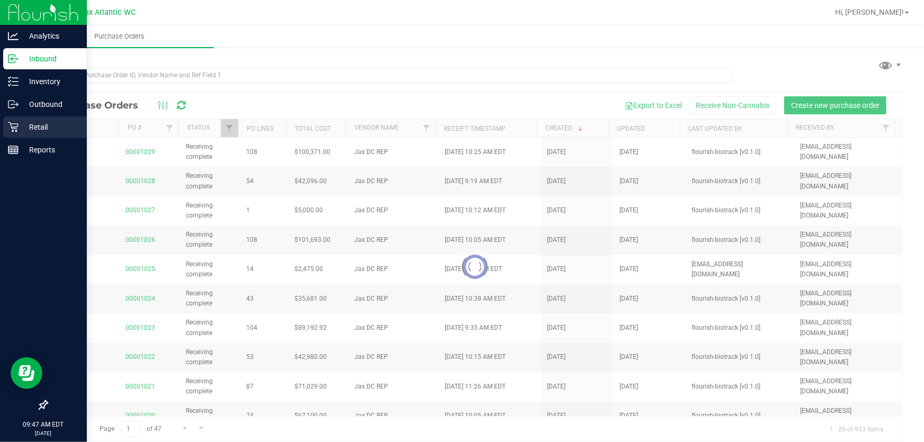
click at [30, 132] on p "Retail" at bounding box center [51, 127] width 64 height 13
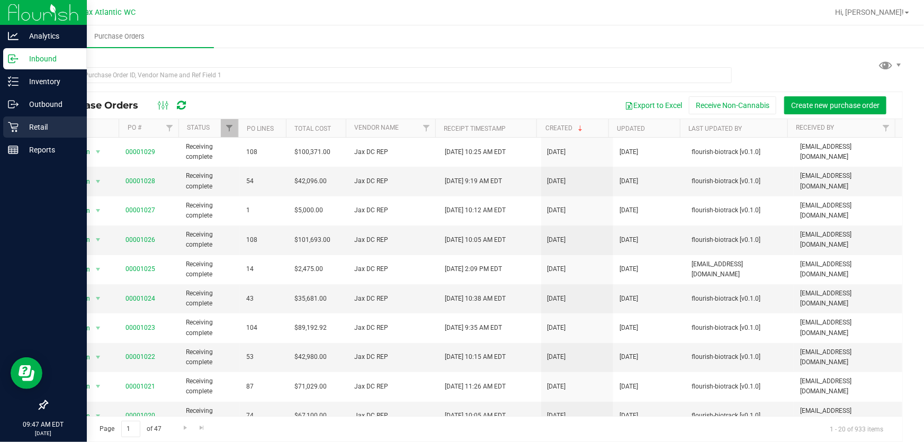
click at [30, 132] on p "Retail" at bounding box center [51, 127] width 64 height 13
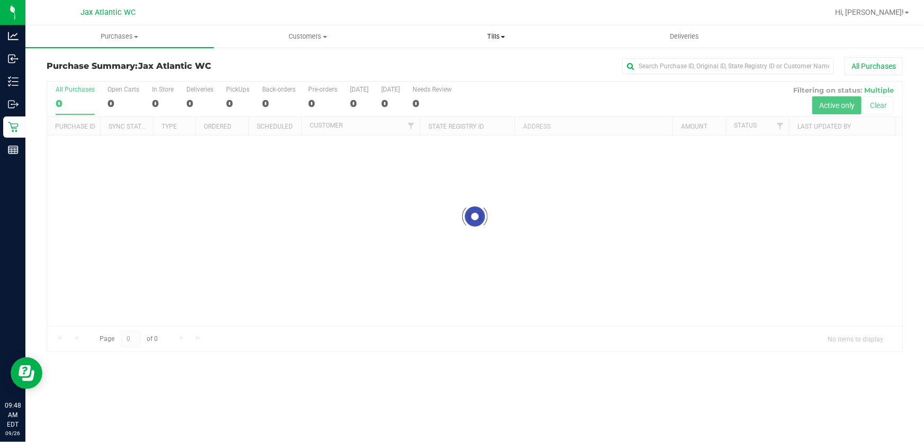
click at [495, 37] on span "Tills" at bounding box center [495, 37] width 187 height 10
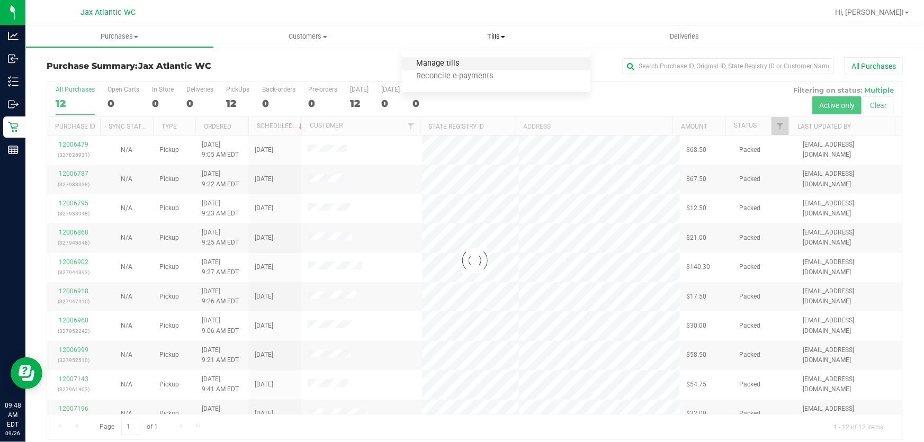
click at [464, 62] on span "Manage tills" at bounding box center [437, 63] width 71 height 9
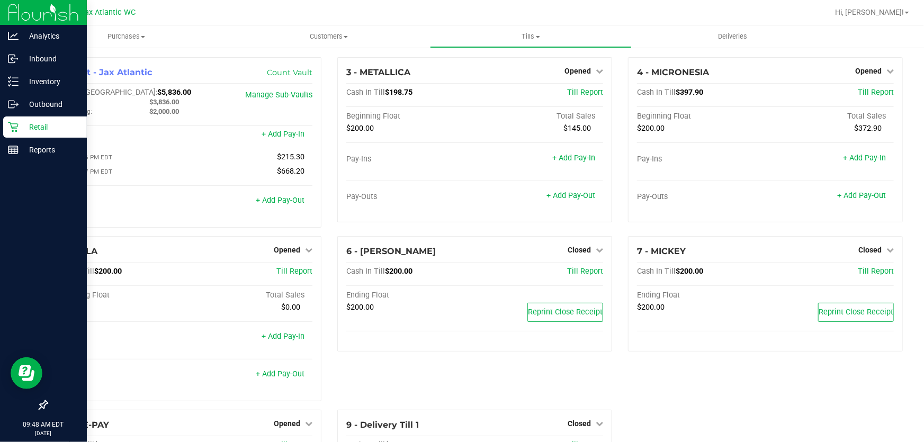
click at [19, 127] on p "Retail" at bounding box center [51, 127] width 64 height 13
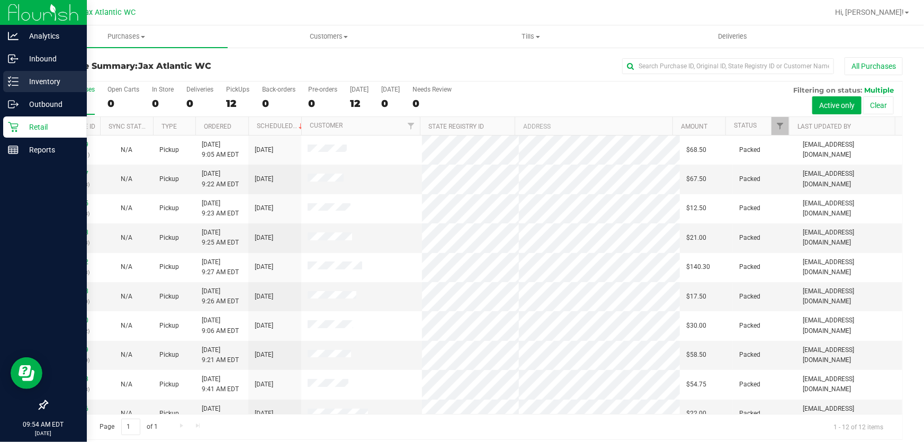
click at [15, 85] on line at bounding box center [15, 85] width 6 height 0
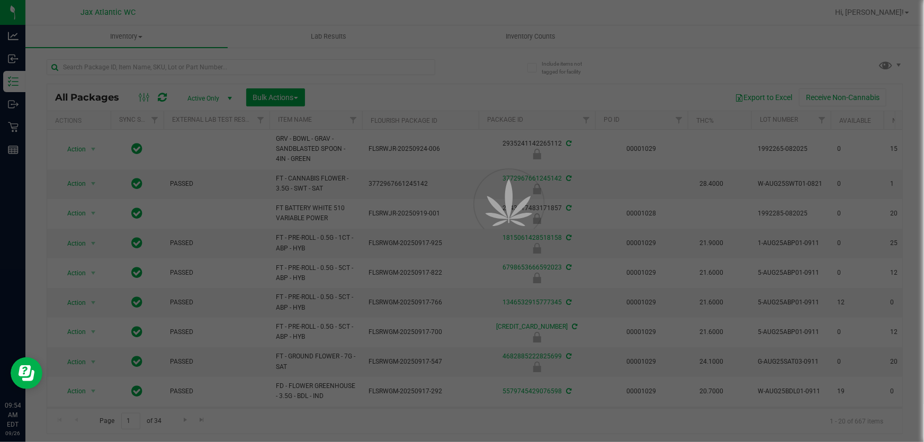
drag, startPoint x: 186, startPoint y: 77, endPoint x: 176, endPoint y: 68, distance: 13.9
click at [176, 68] on div at bounding box center [462, 221] width 924 height 442
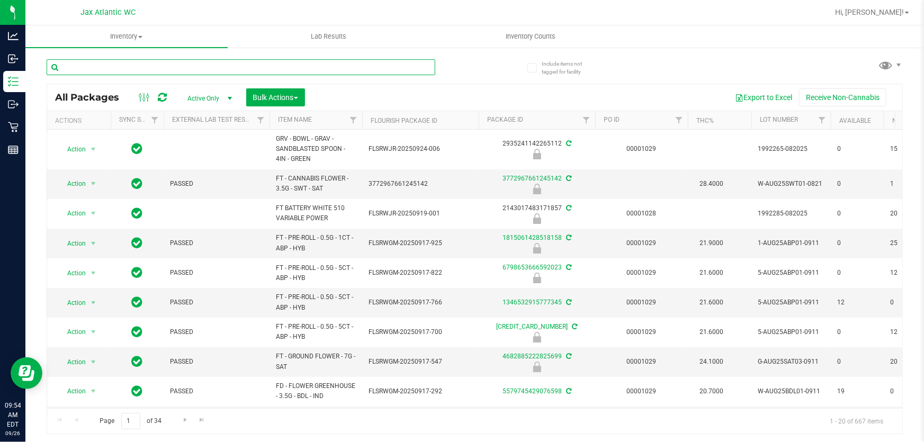
click at [184, 66] on input "text" at bounding box center [241, 67] width 389 height 16
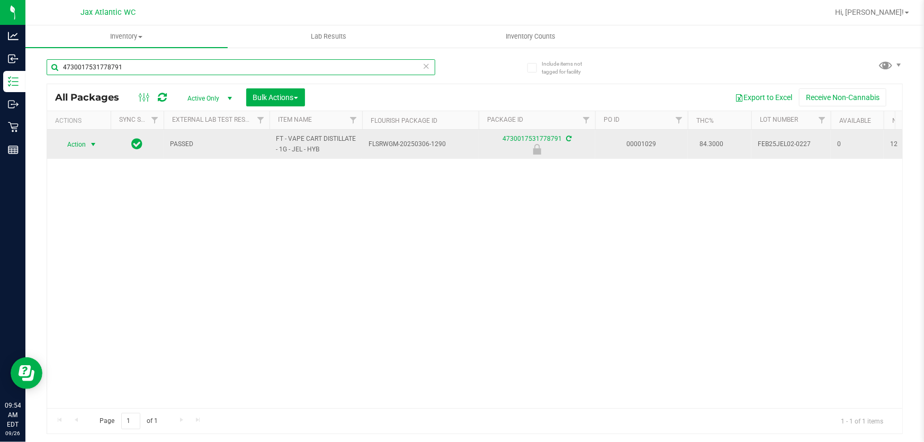
type input "4730017531778791"
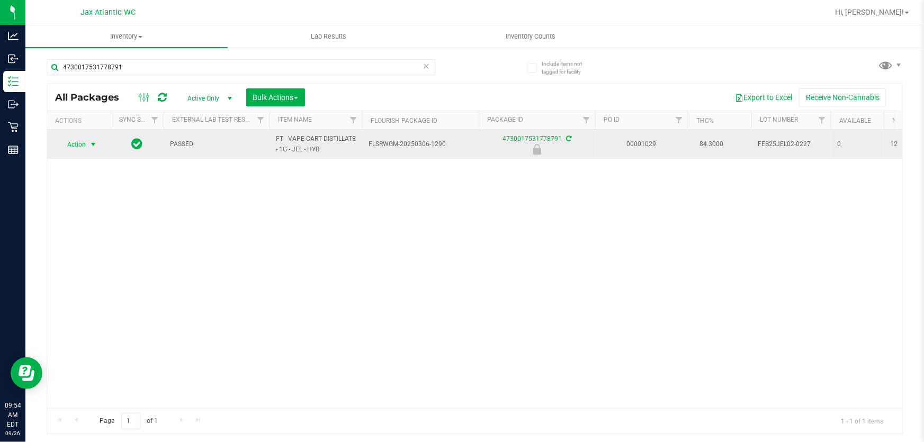
click at [93, 145] on span "select" at bounding box center [93, 144] width 8 height 8
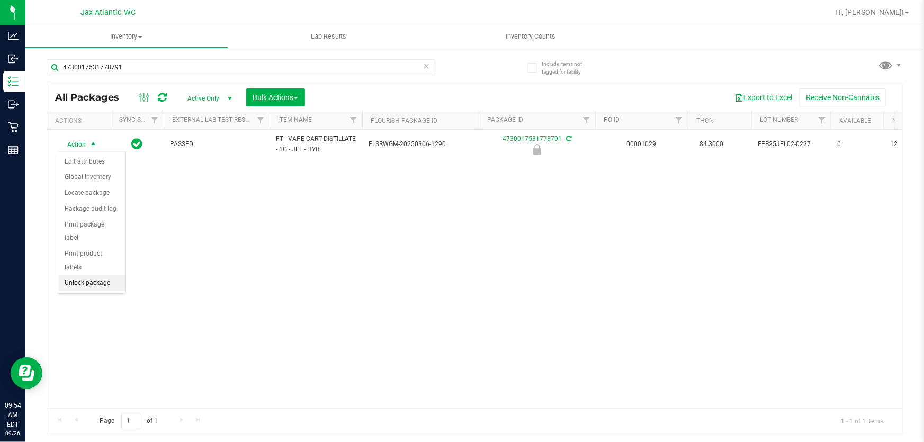
click at [92, 275] on li "Unlock package" at bounding box center [91, 283] width 67 height 16
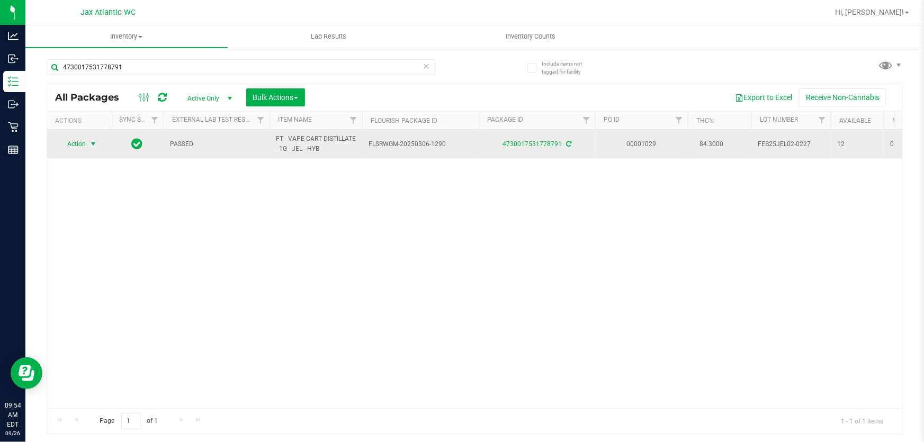
click at [74, 143] on span "Action" at bounding box center [72, 144] width 29 height 15
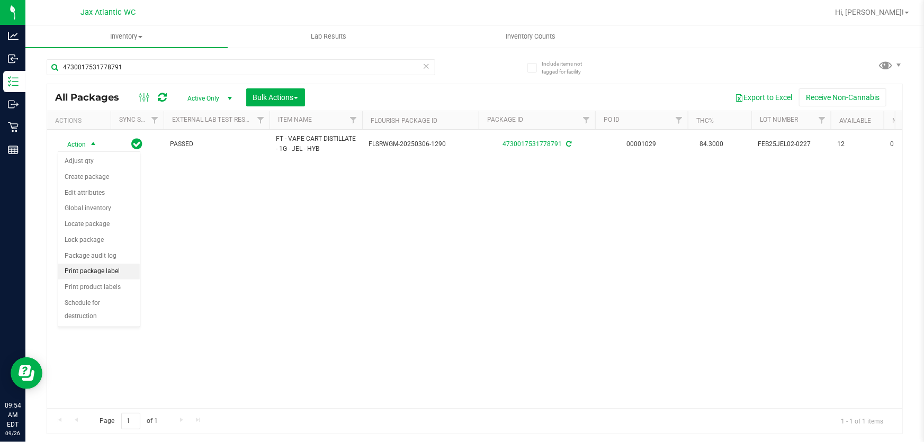
click at [110, 268] on li "Print package label" at bounding box center [99, 272] width 82 height 16
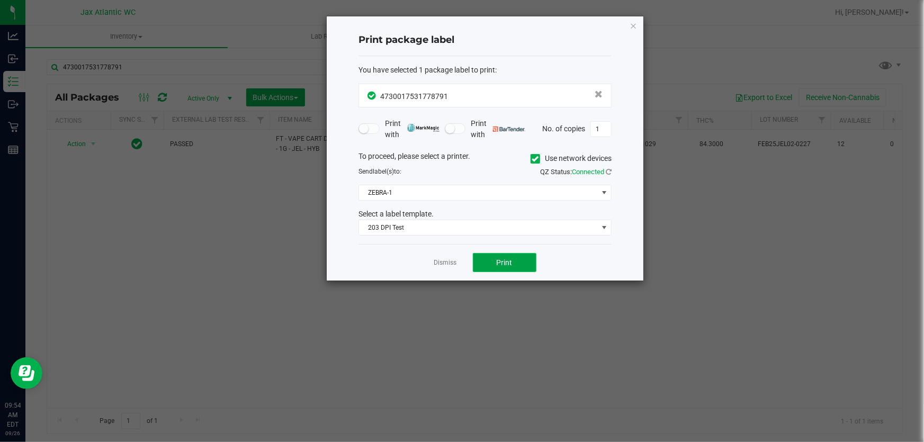
click at [523, 264] on button "Print" at bounding box center [505, 262] width 64 height 19
click at [632, 29] on icon "button" at bounding box center [633, 25] width 7 height 13
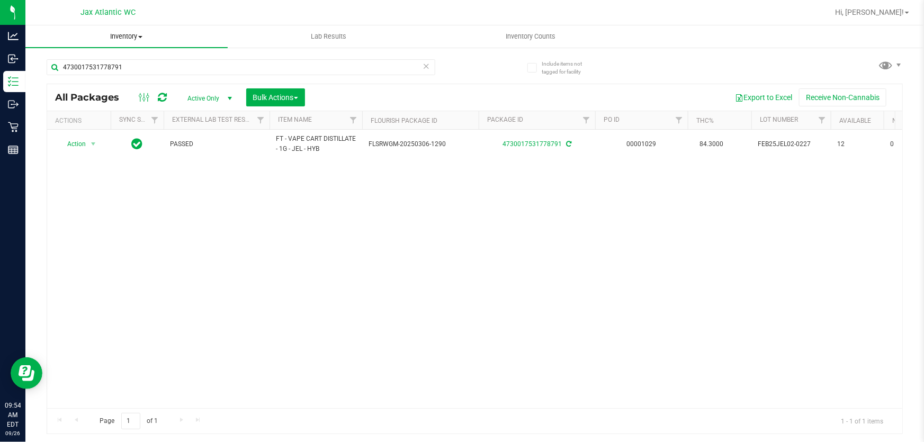
click at [120, 42] on uib-tab-heading "Inventory All packages All inventory Waste log Create inventory" at bounding box center [126, 36] width 202 height 22
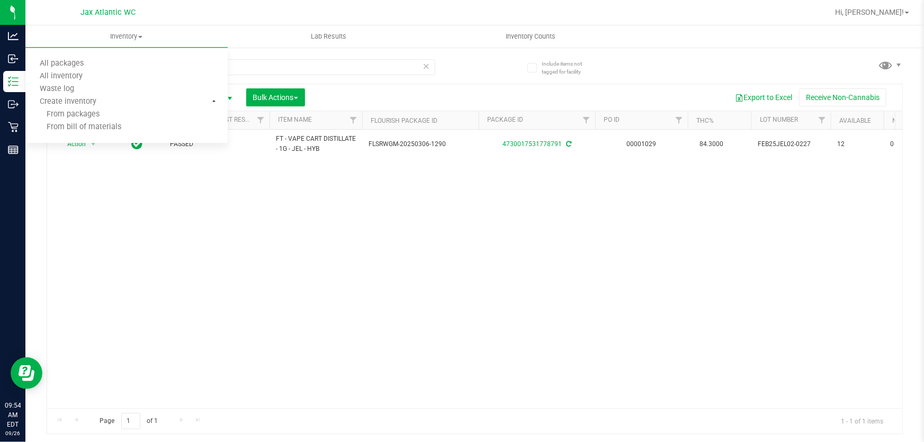
click at [119, 200] on div "Action Action Adjust qty Create package Edit attributes Global inventory Locate…" at bounding box center [474, 269] width 855 height 279
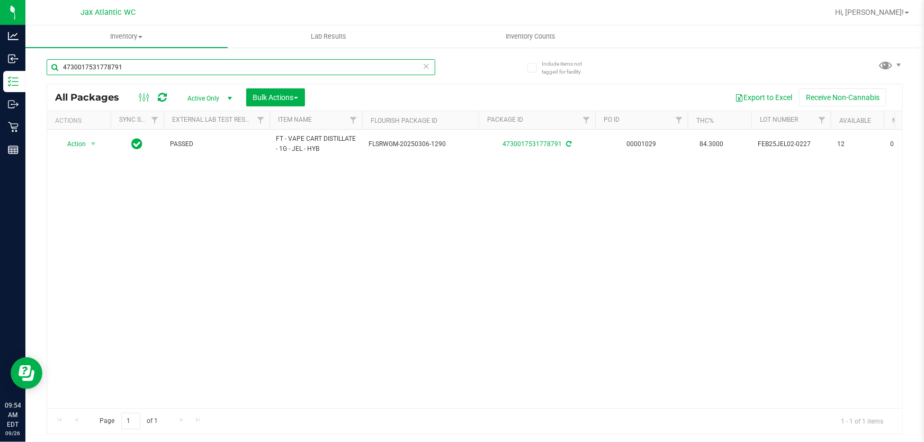
click at [128, 69] on input "4730017531778791" at bounding box center [241, 67] width 389 height 16
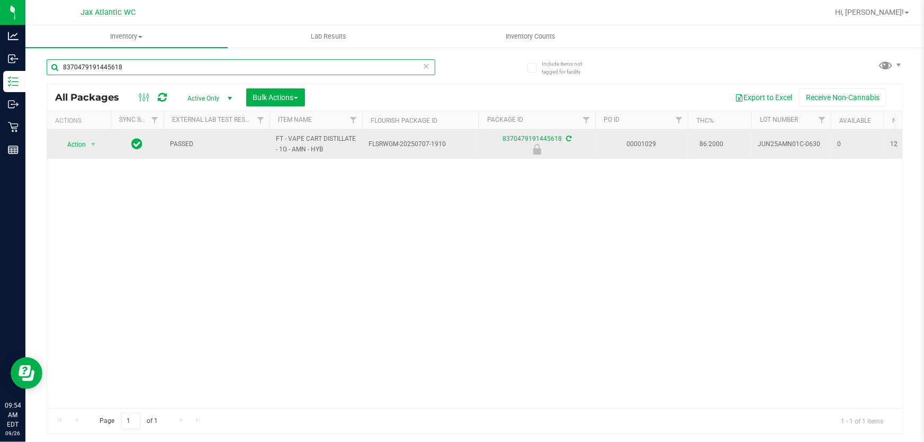
type input "8370479191445618"
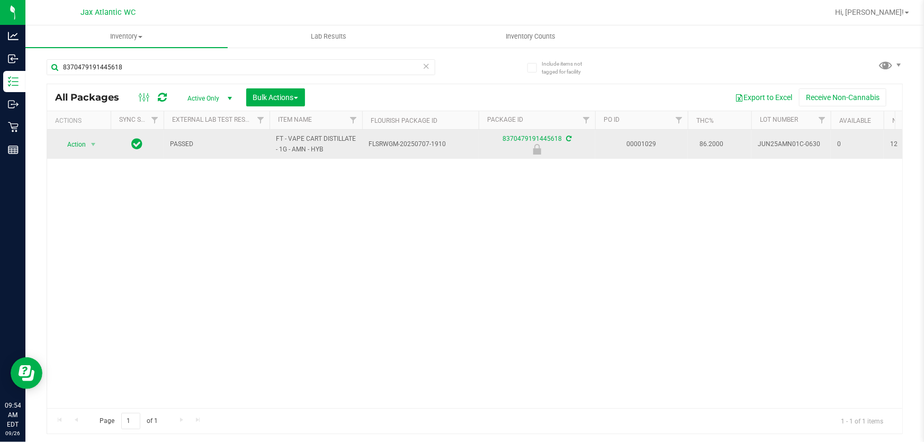
click at [76, 154] on td "Action Action Edit attributes Global inventory Locate package Package audit log…" at bounding box center [79, 144] width 64 height 29
click at [79, 148] on span "Action" at bounding box center [72, 144] width 29 height 15
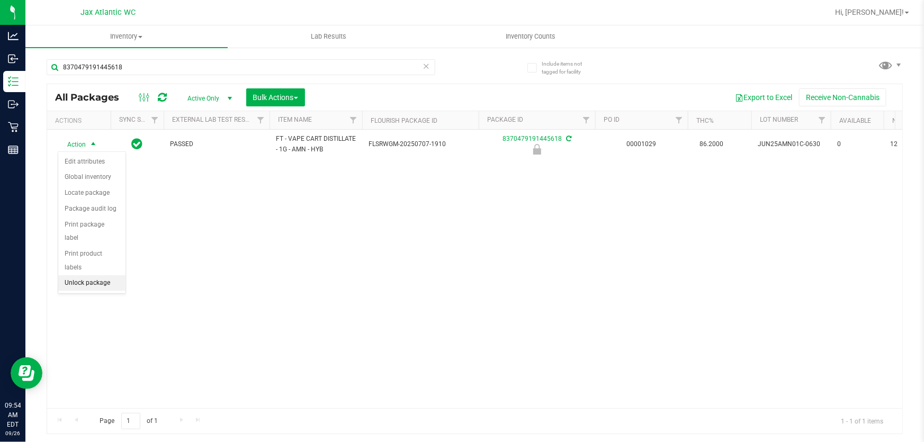
click at [91, 275] on li "Unlock package" at bounding box center [91, 283] width 67 height 16
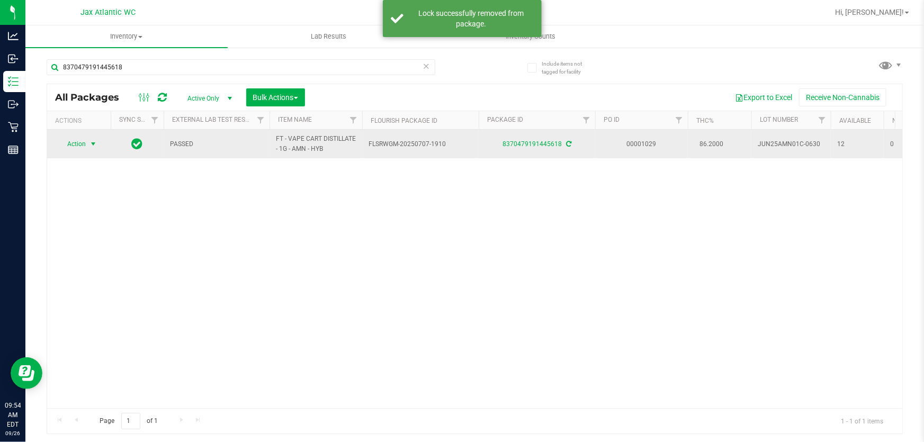
click at [74, 143] on span "Action" at bounding box center [72, 144] width 29 height 15
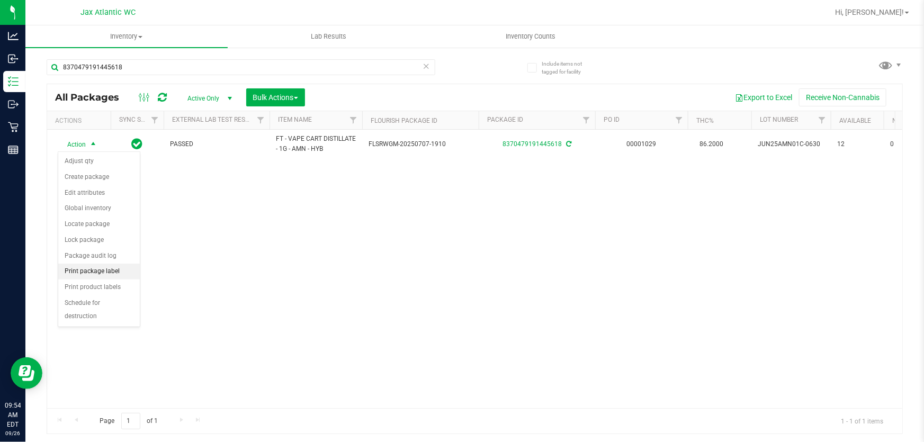
click at [95, 271] on li "Print package label" at bounding box center [99, 272] width 82 height 16
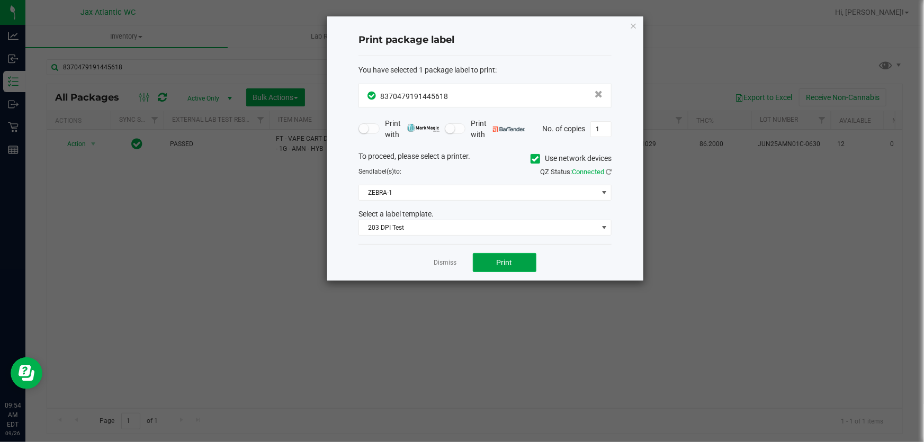
click at [489, 263] on button "Print" at bounding box center [505, 262] width 64 height 19
click at [634, 24] on icon "button" at bounding box center [633, 25] width 7 height 13
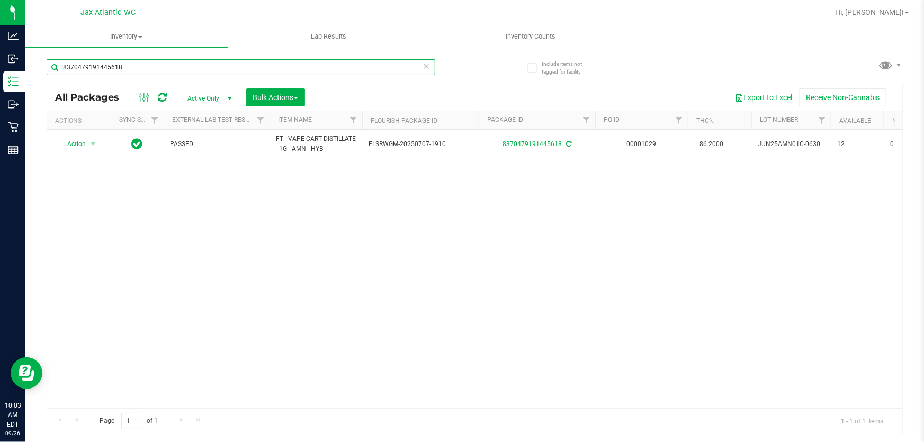
click at [187, 74] on input "8370479191445618" at bounding box center [241, 67] width 389 height 16
click at [186, 74] on input "8370479191445618" at bounding box center [241, 67] width 389 height 16
type input "4597909139975966"
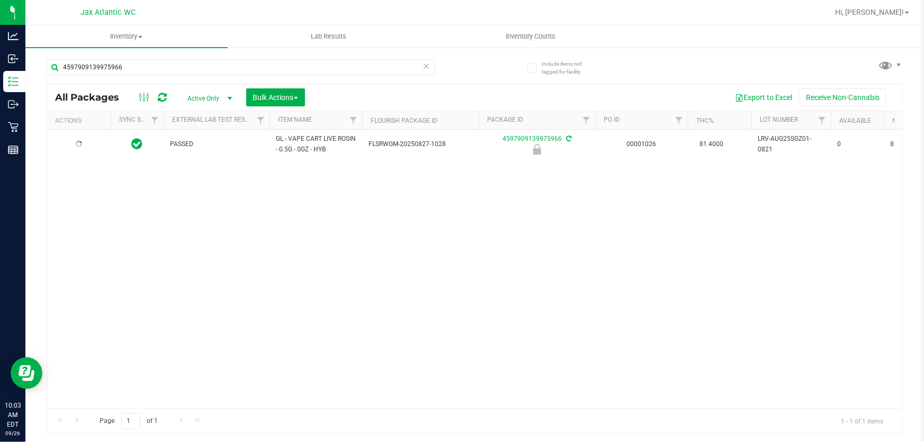
click at [90, 148] on div at bounding box center [78, 144] width 51 height 10
click at [90, 147] on span "select" at bounding box center [93, 144] width 8 height 8
click at [99, 275] on li "Unlock package" at bounding box center [91, 283] width 67 height 16
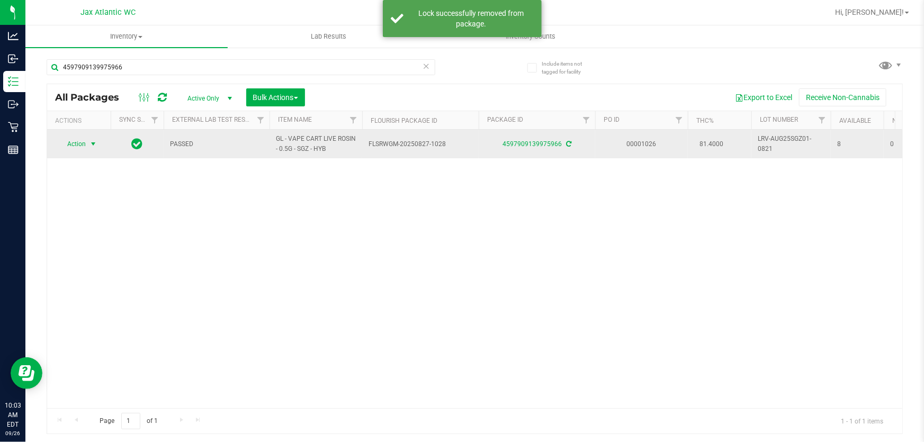
click at [88, 145] on span "select" at bounding box center [93, 144] width 13 height 15
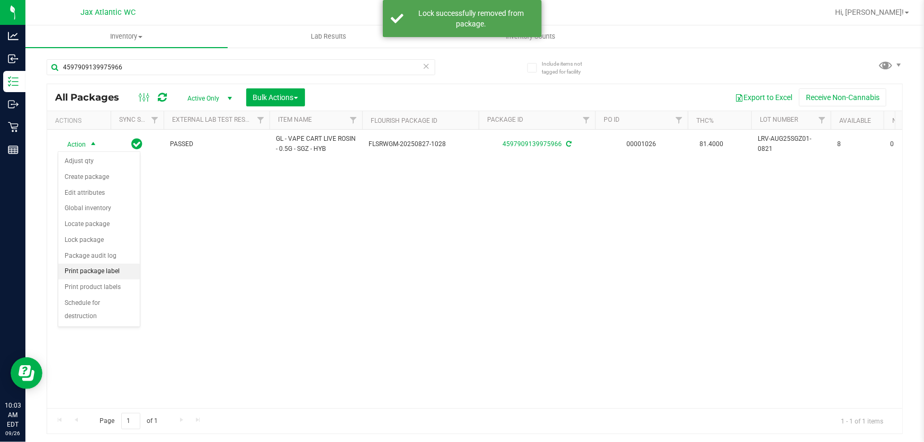
click at [94, 274] on li "Print package label" at bounding box center [99, 272] width 82 height 16
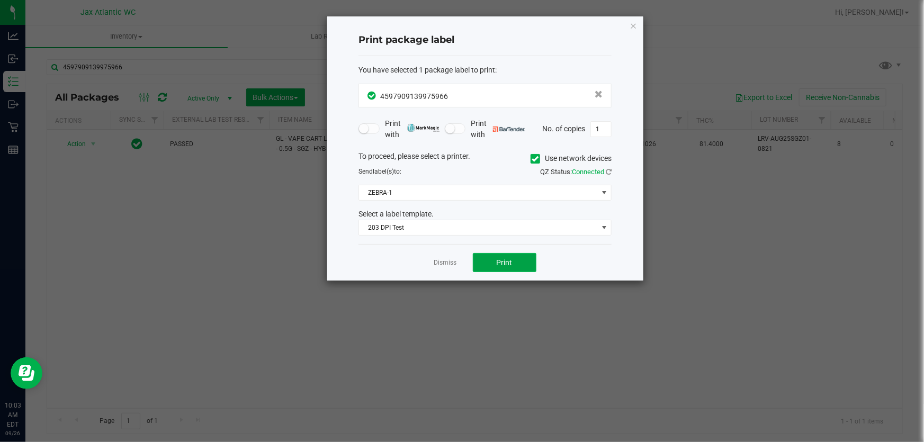
click at [491, 260] on button "Print" at bounding box center [505, 262] width 64 height 19
drag, startPoint x: 636, startPoint y: 24, endPoint x: 564, endPoint y: 24, distance: 72.0
click at [636, 24] on icon "button" at bounding box center [633, 25] width 7 height 13
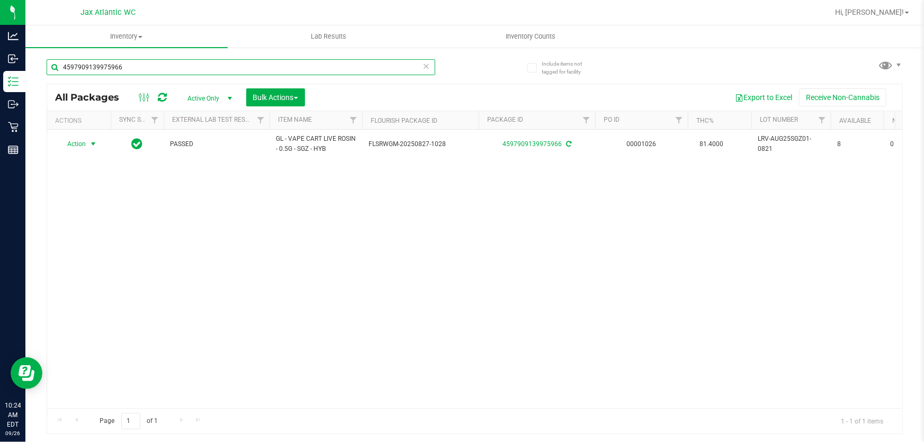
click at [208, 68] on input "4597909139975966" at bounding box center [241, 67] width 389 height 16
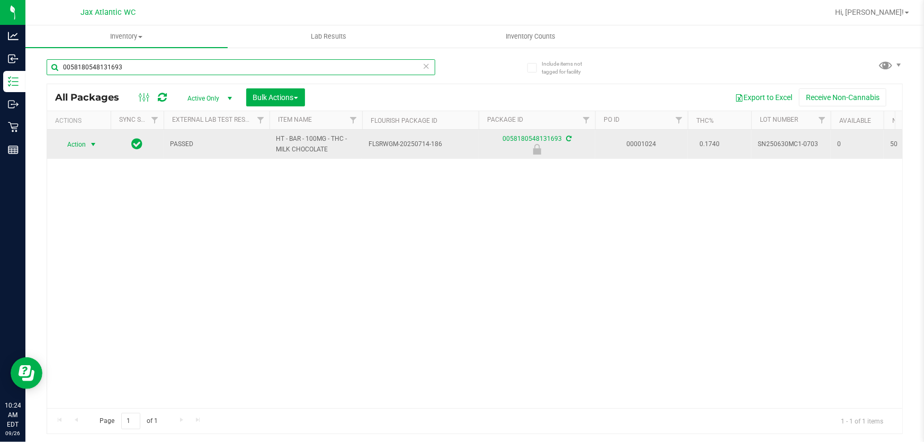
type input "0058180548131693"
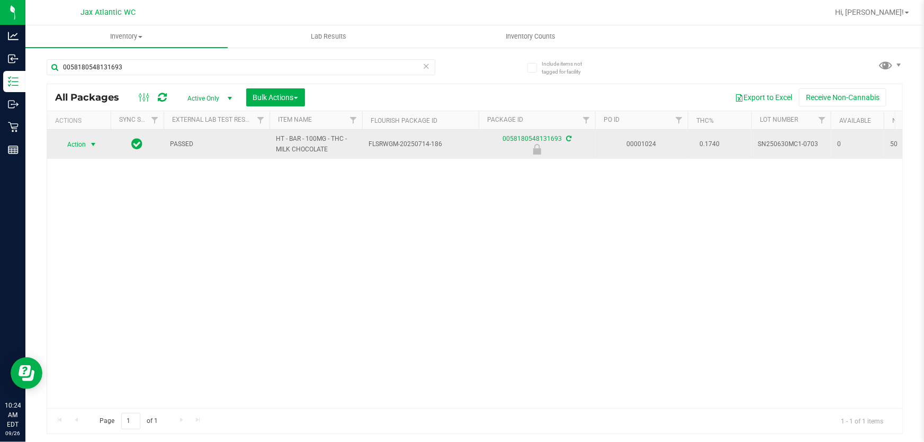
click at [83, 146] on span "Action" at bounding box center [72, 144] width 29 height 15
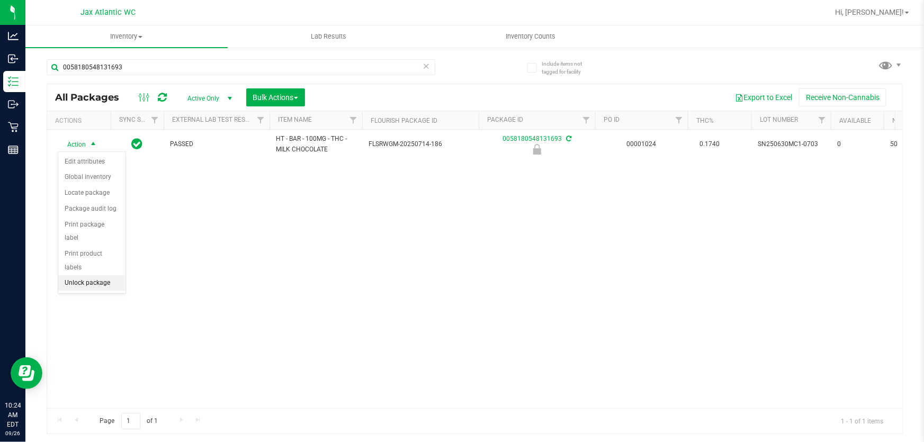
click at [72, 275] on li "Unlock package" at bounding box center [91, 283] width 67 height 16
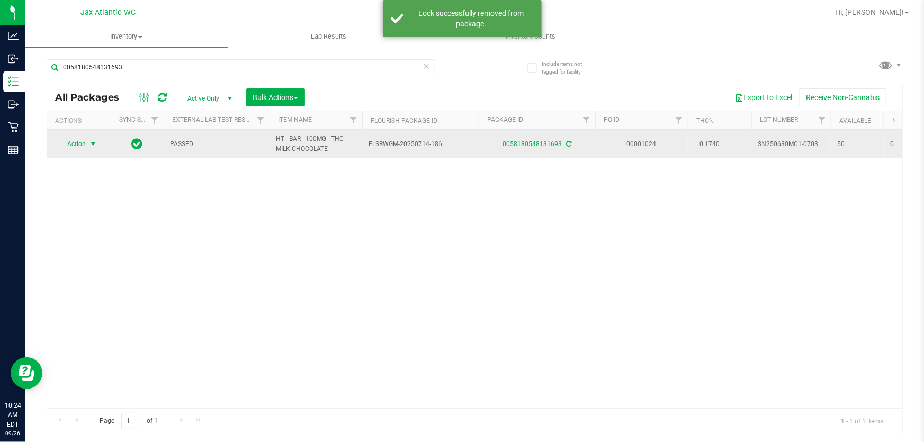
click at [82, 145] on span "Action" at bounding box center [72, 144] width 29 height 15
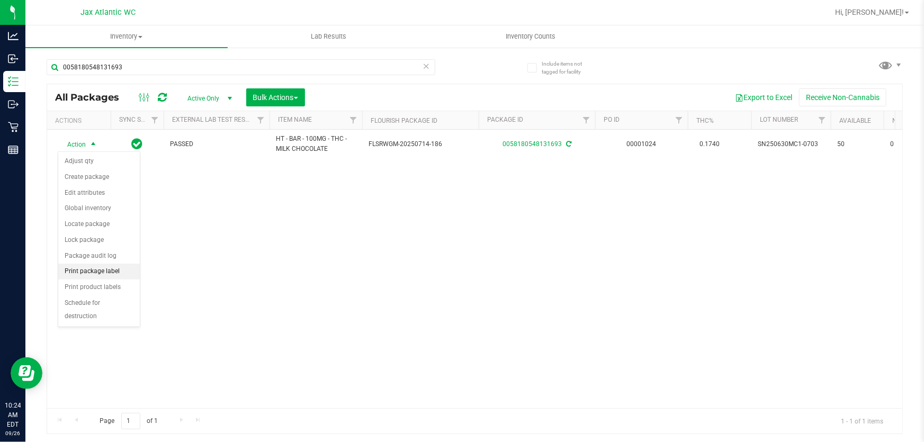
click at [99, 271] on li "Print package label" at bounding box center [99, 272] width 82 height 16
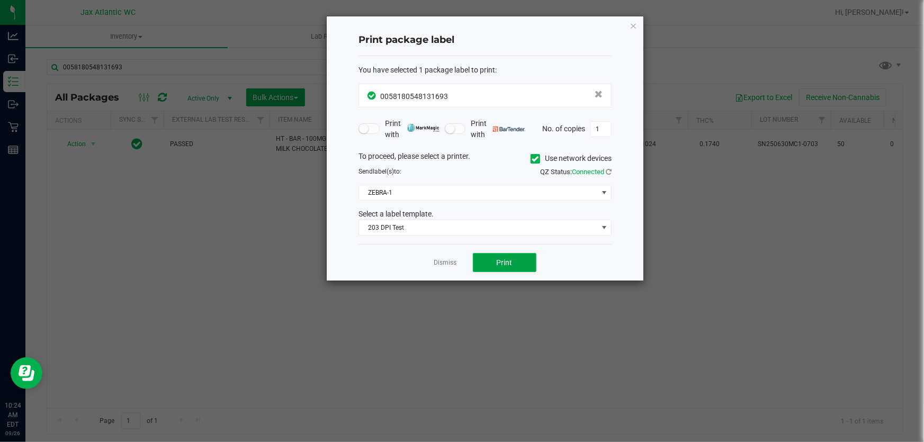
click at [500, 259] on span "Print" at bounding box center [505, 262] width 16 height 8
click at [521, 261] on button "Print" at bounding box center [505, 262] width 64 height 19
click at [637, 26] on div "Print package label You have selected 1 package label to print : 00581805481316…" at bounding box center [485, 148] width 317 height 264
click at [635, 26] on icon "button" at bounding box center [633, 25] width 7 height 13
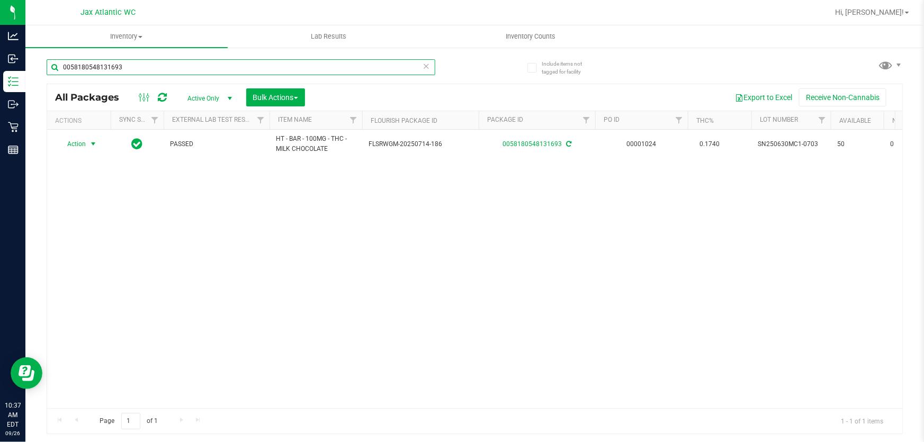
click at [256, 73] on input "0058180548131693" at bounding box center [241, 67] width 389 height 16
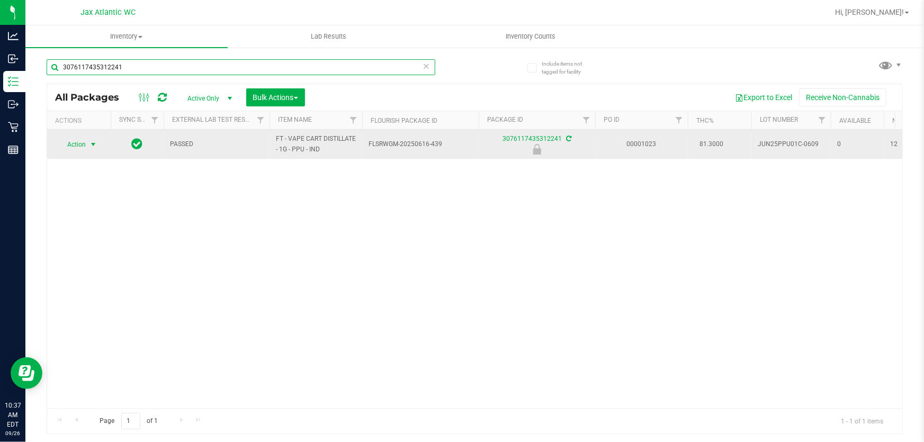
type input "3076117435312241"
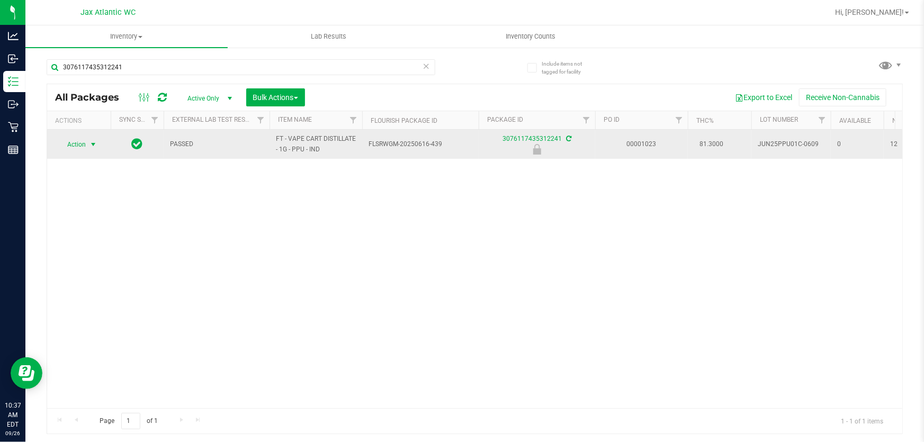
click at [97, 142] on span "select" at bounding box center [93, 144] width 8 height 8
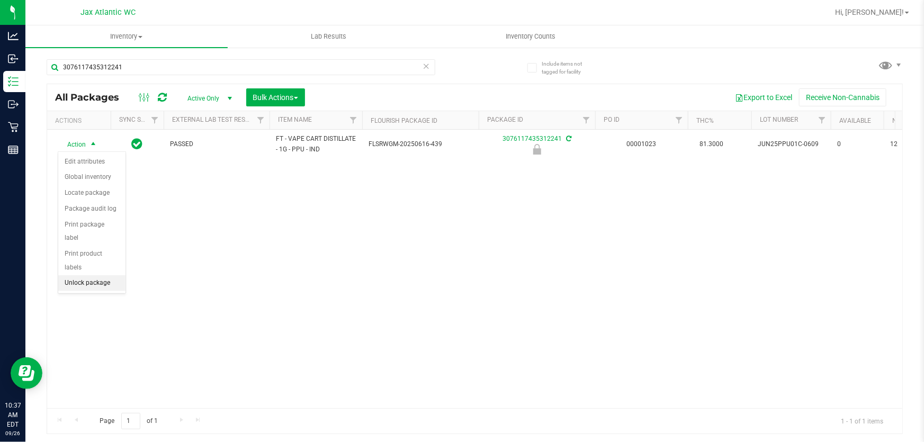
click at [94, 275] on li "Unlock package" at bounding box center [91, 283] width 67 height 16
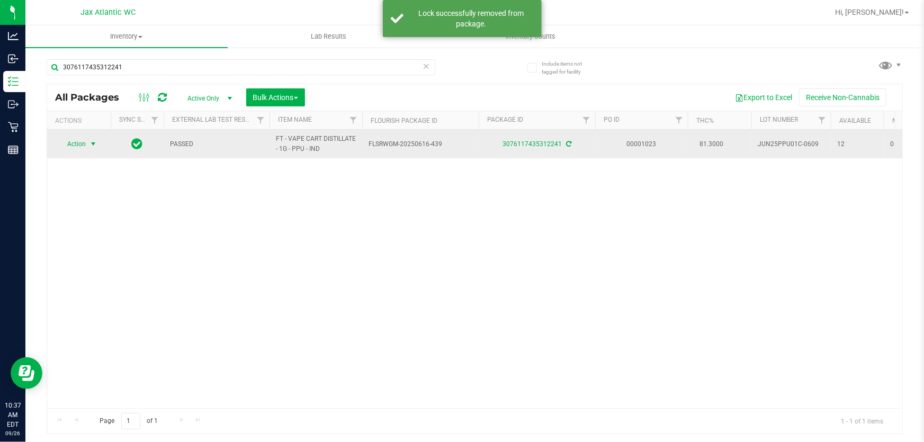
click at [79, 147] on span "Action" at bounding box center [72, 144] width 29 height 15
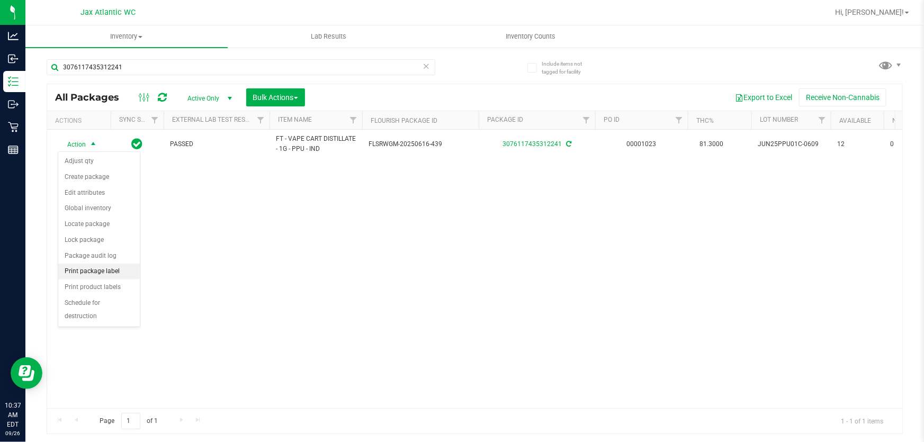
click at [102, 274] on li "Print package label" at bounding box center [99, 272] width 82 height 16
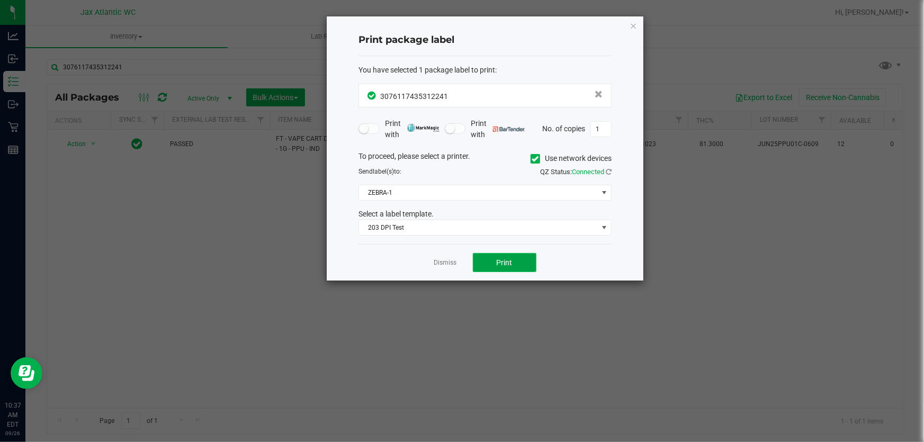
click at [499, 259] on span "Print" at bounding box center [505, 262] width 16 height 8
click at [631, 22] on icon "button" at bounding box center [633, 25] width 7 height 13
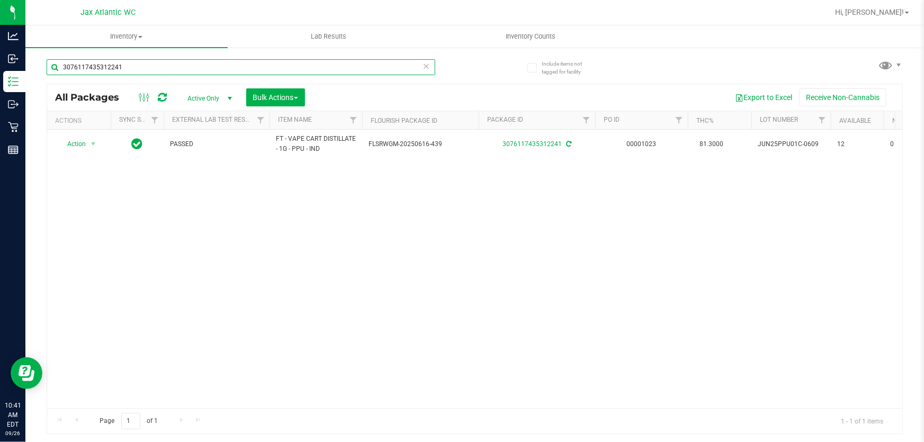
click at [217, 71] on input "3076117435312241" at bounding box center [241, 67] width 389 height 16
type input "4661686030991074"
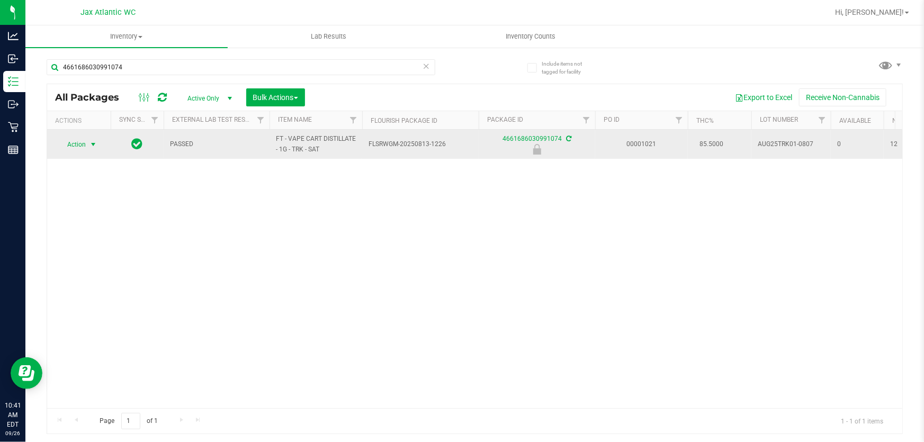
click at [90, 148] on span "select" at bounding box center [93, 144] width 8 height 8
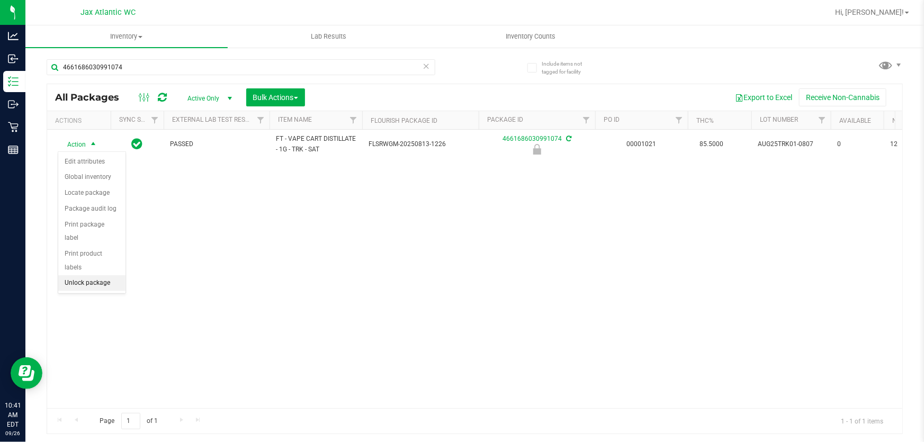
click at [101, 276] on li "Unlock package" at bounding box center [91, 283] width 67 height 16
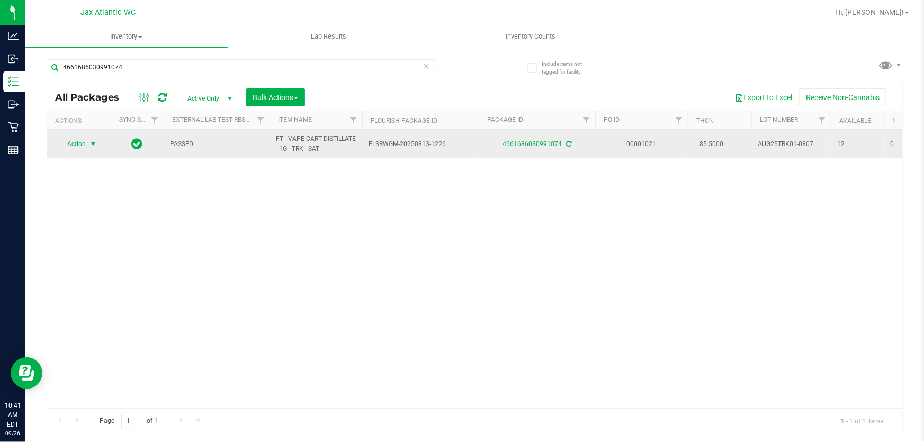
click at [83, 142] on span "Action" at bounding box center [72, 144] width 29 height 15
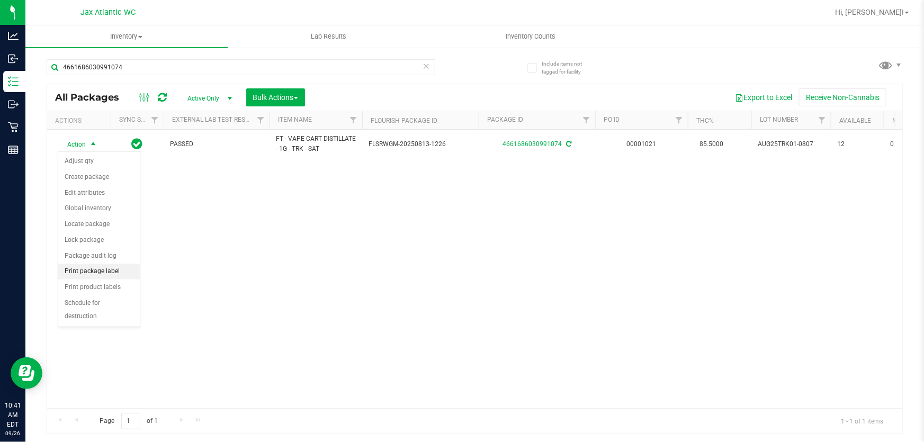
click at [100, 276] on li "Print package label" at bounding box center [99, 272] width 82 height 16
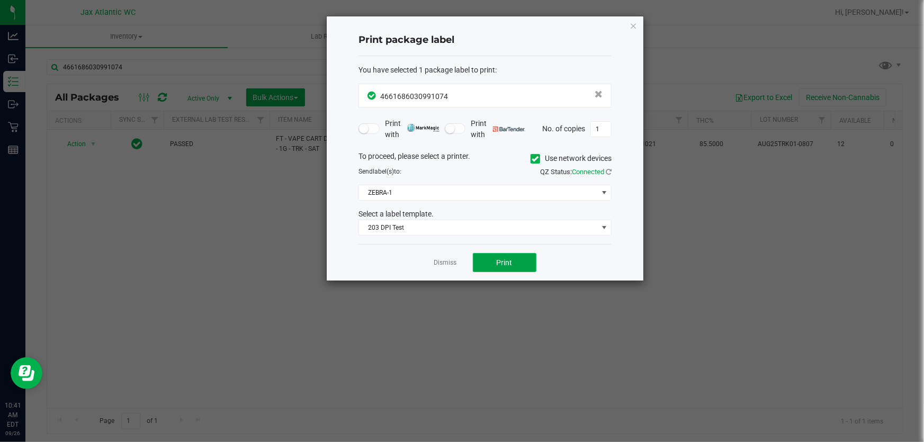
click at [517, 264] on button "Print" at bounding box center [505, 262] width 64 height 19
